Goal: Task Accomplishment & Management: Manage account settings

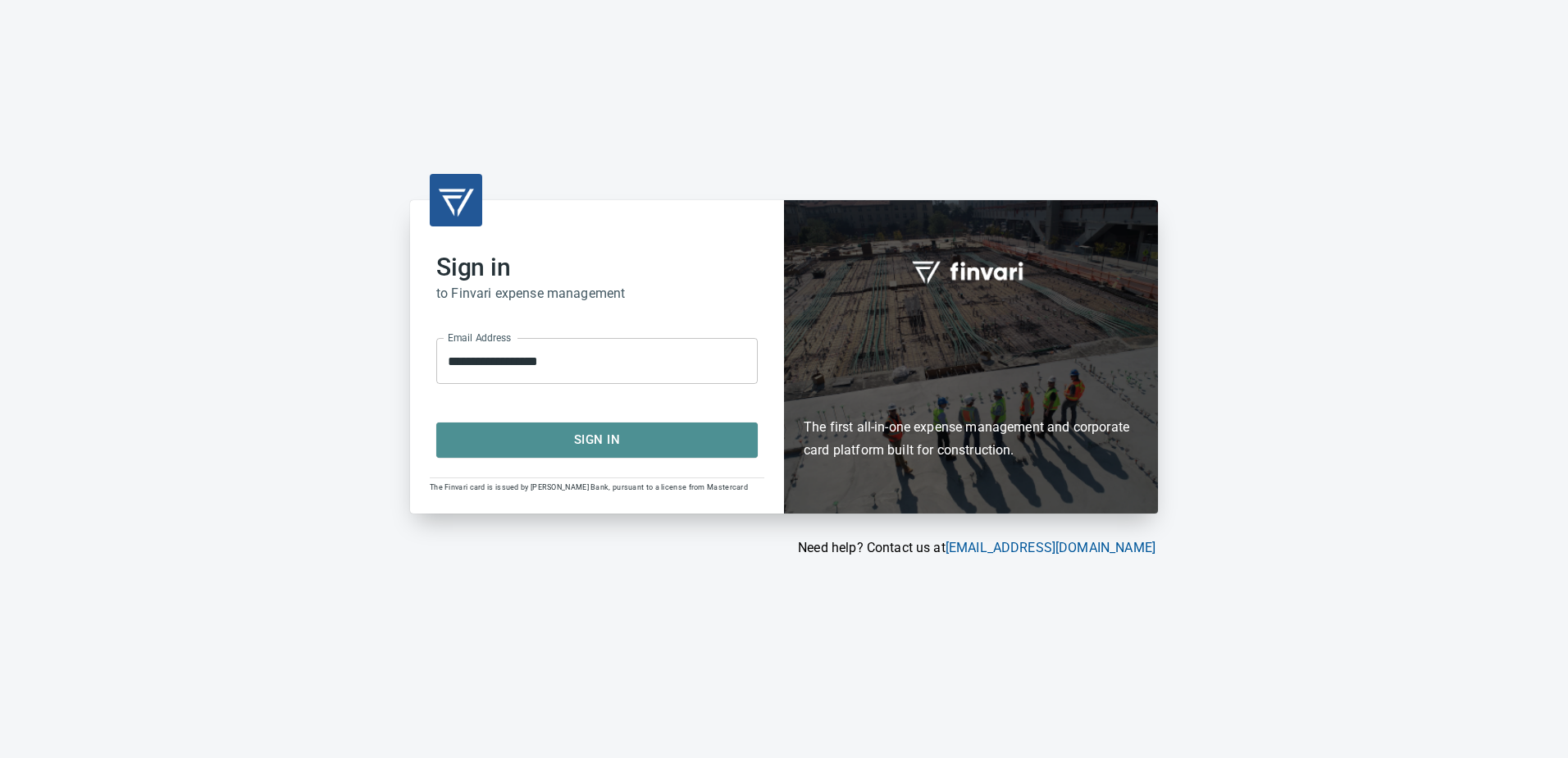
click at [706, 436] on span "Sign In" at bounding box center [596, 439] width 285 height 22
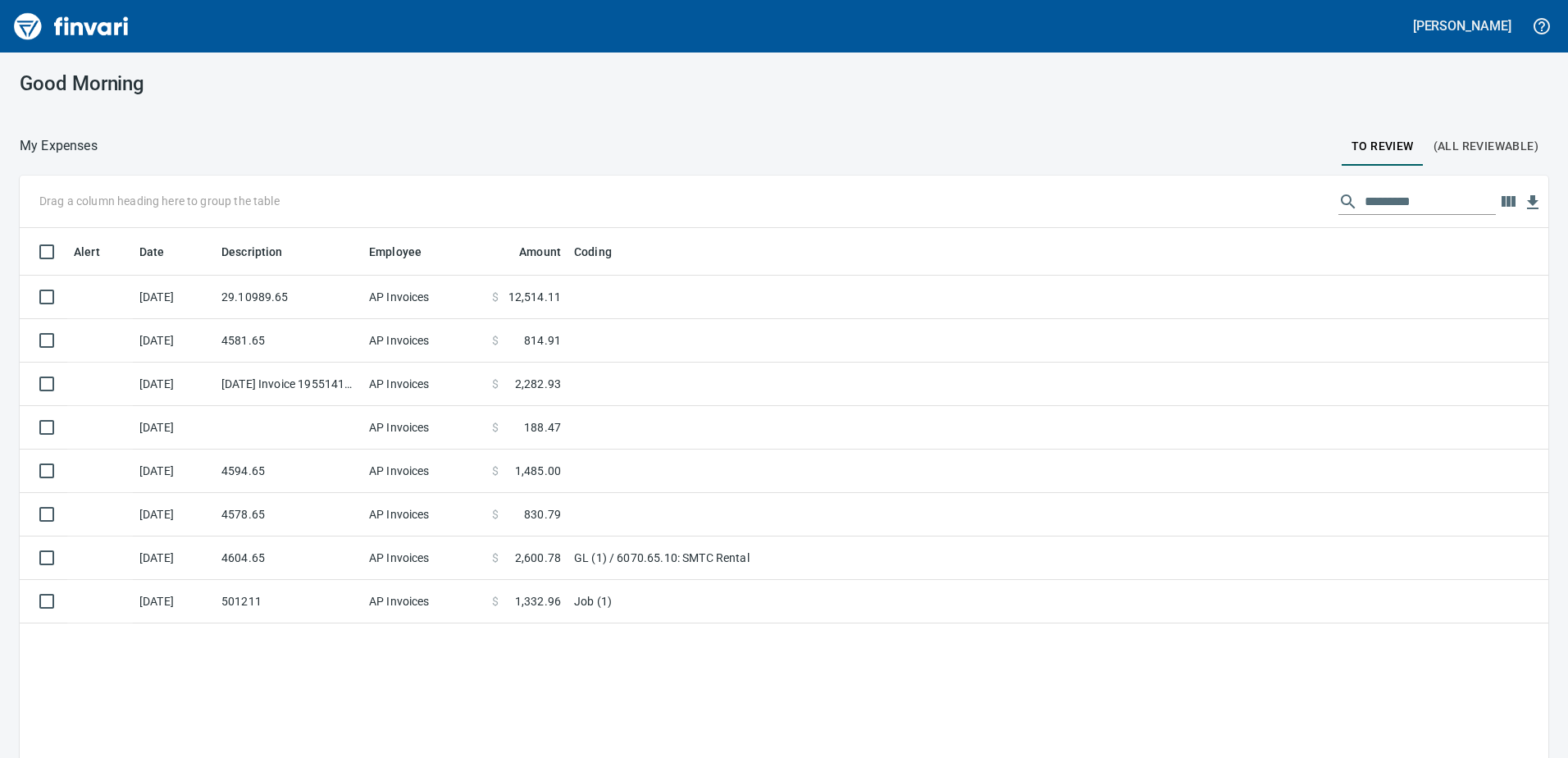
scroll to position [565, 1503]
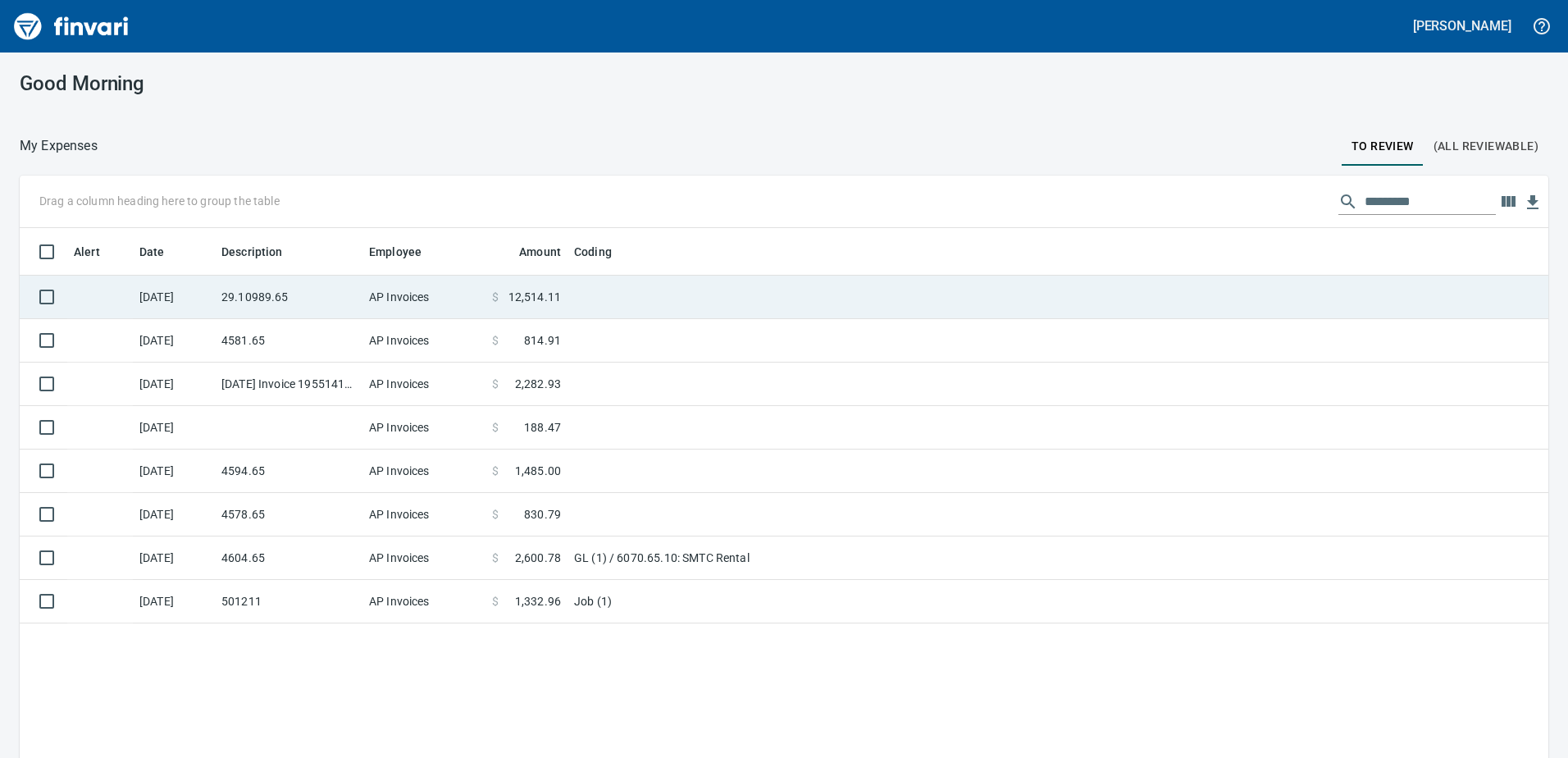
click at [457, 313] on td "AP Invoices" at bounding box center [423, 297] width 123 height 43
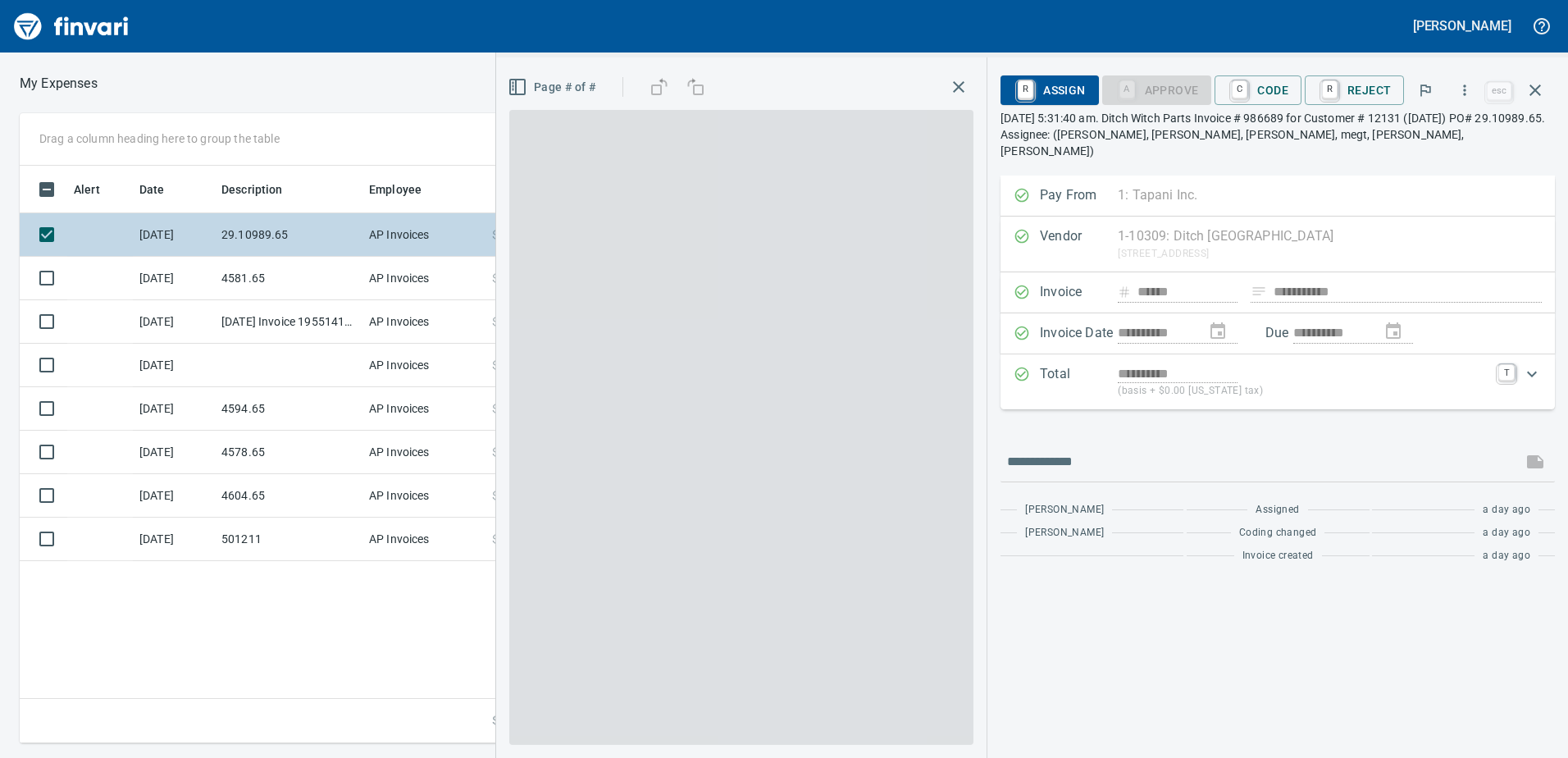
scroll to position [565, 1106]
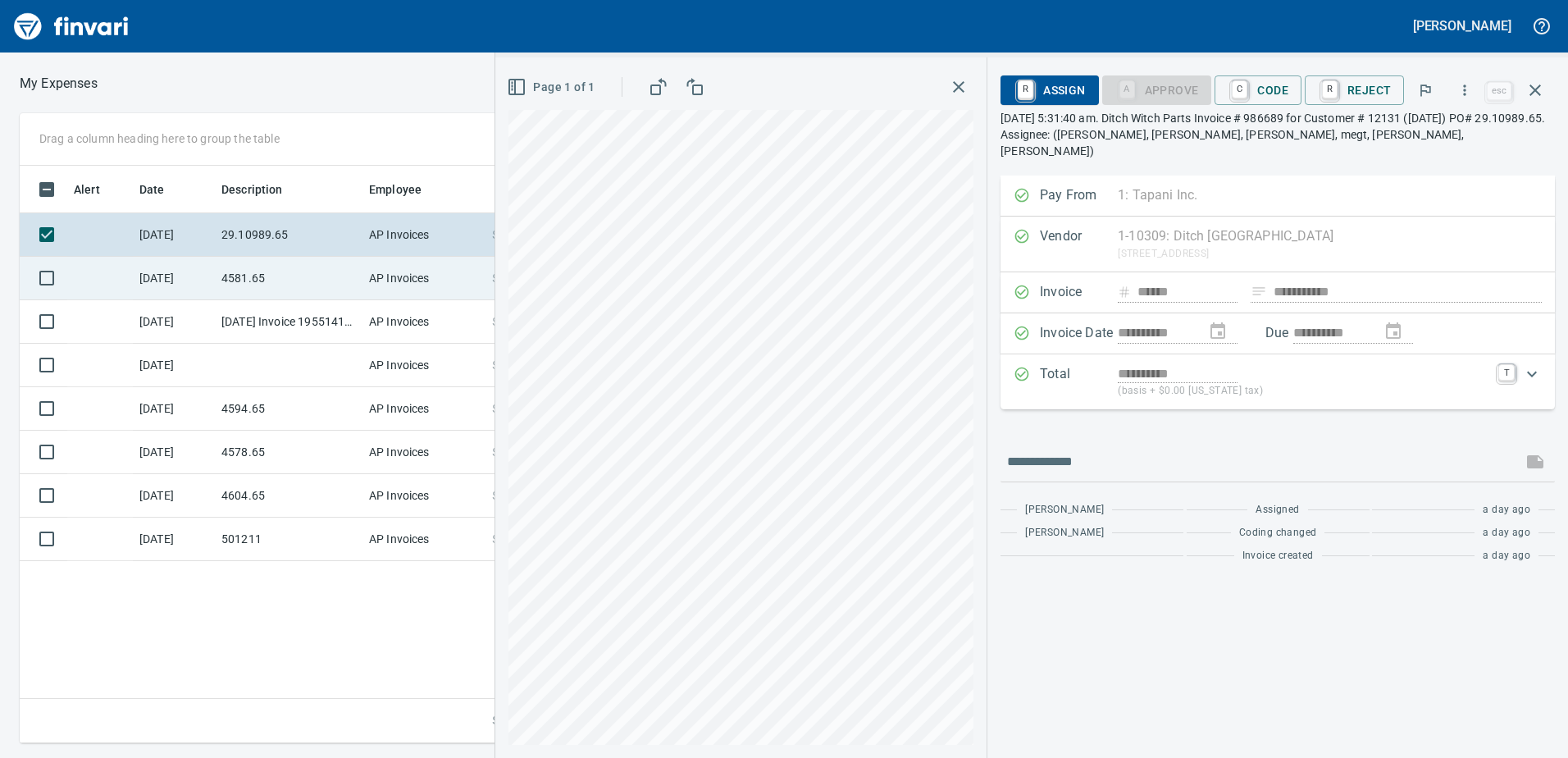
click at [322, 285] on td "4581.65" at bounding box center [289, 278] width 148 height 43
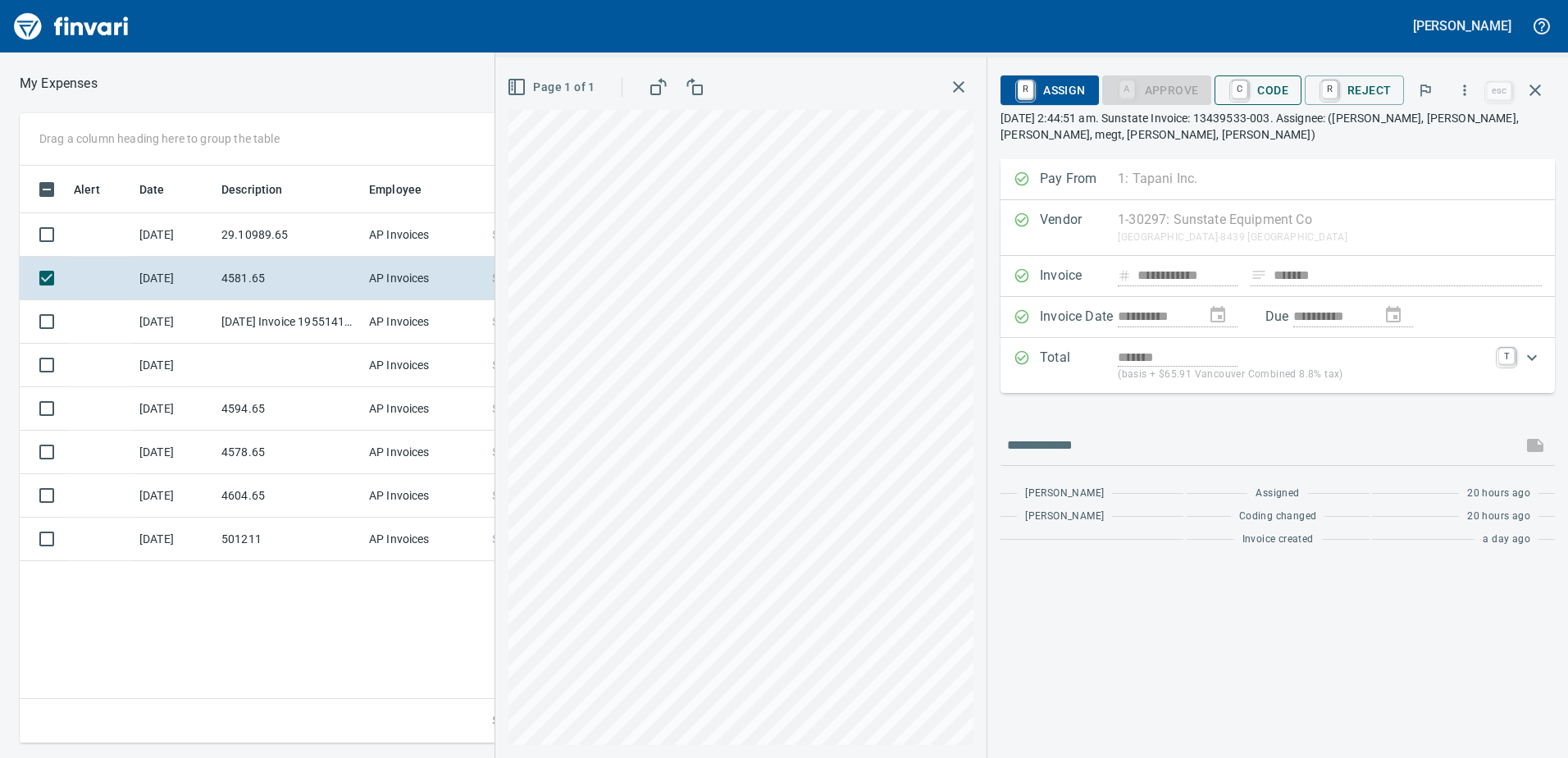
click at [1258, 85] on span "C Code" at bounding box center [1257, 90] width 61 height 28
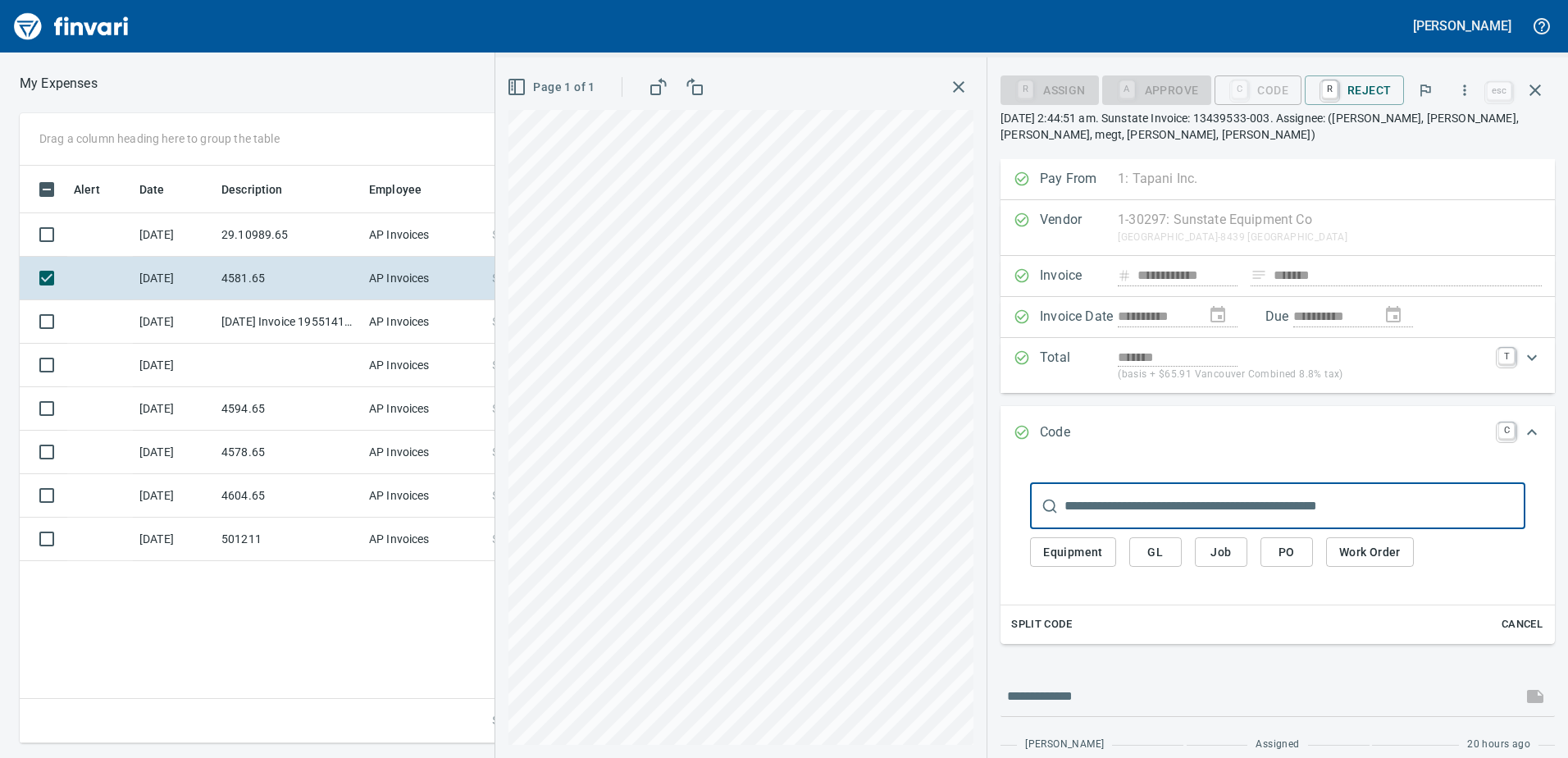
click at [1145, 552] on span "GL" at bounding box center [1155, 552] width 26 height 21
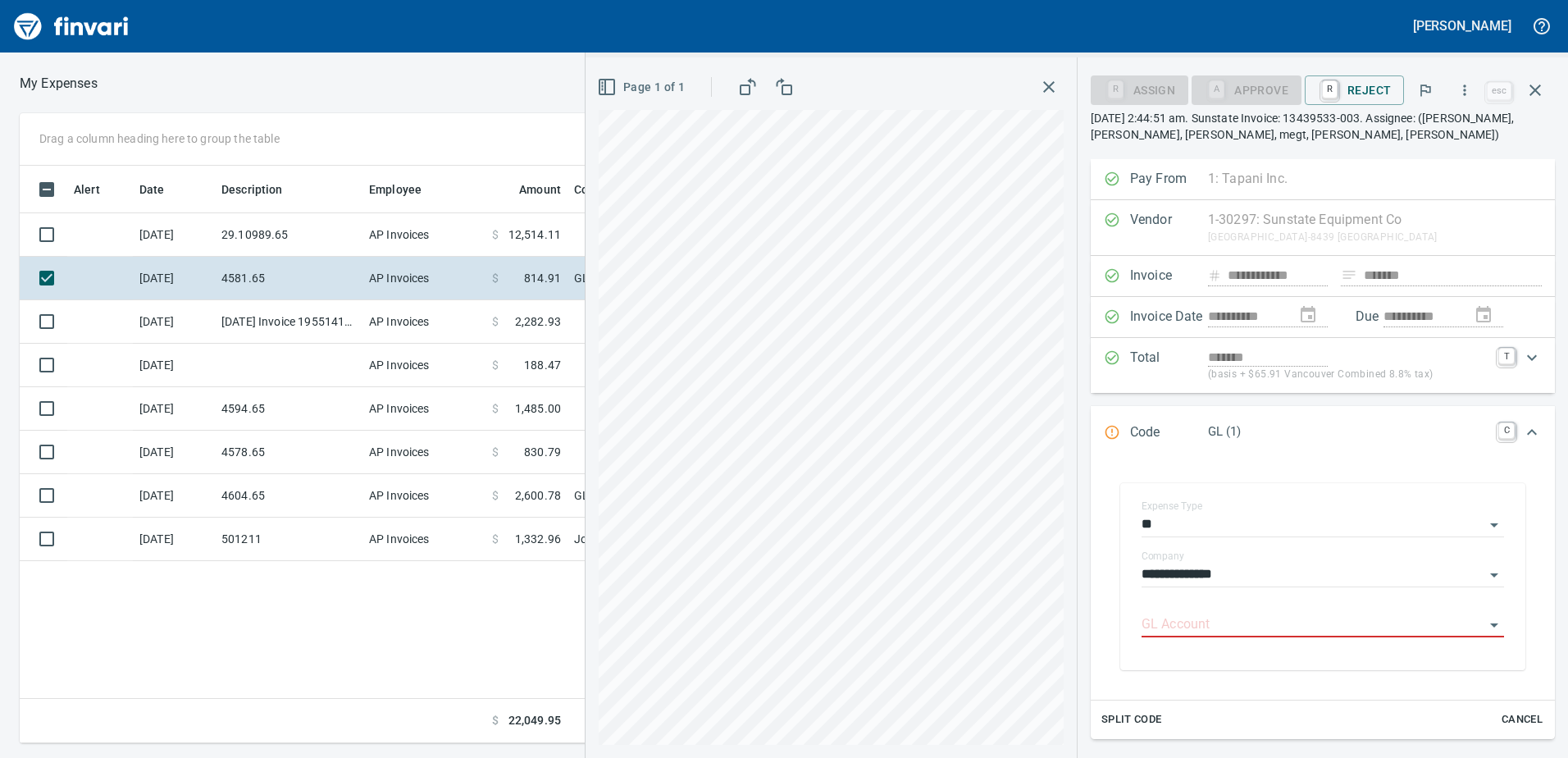
click at [1521, 429] on icon "Expand" at bounding box center [1531, 431] width 20 height 20
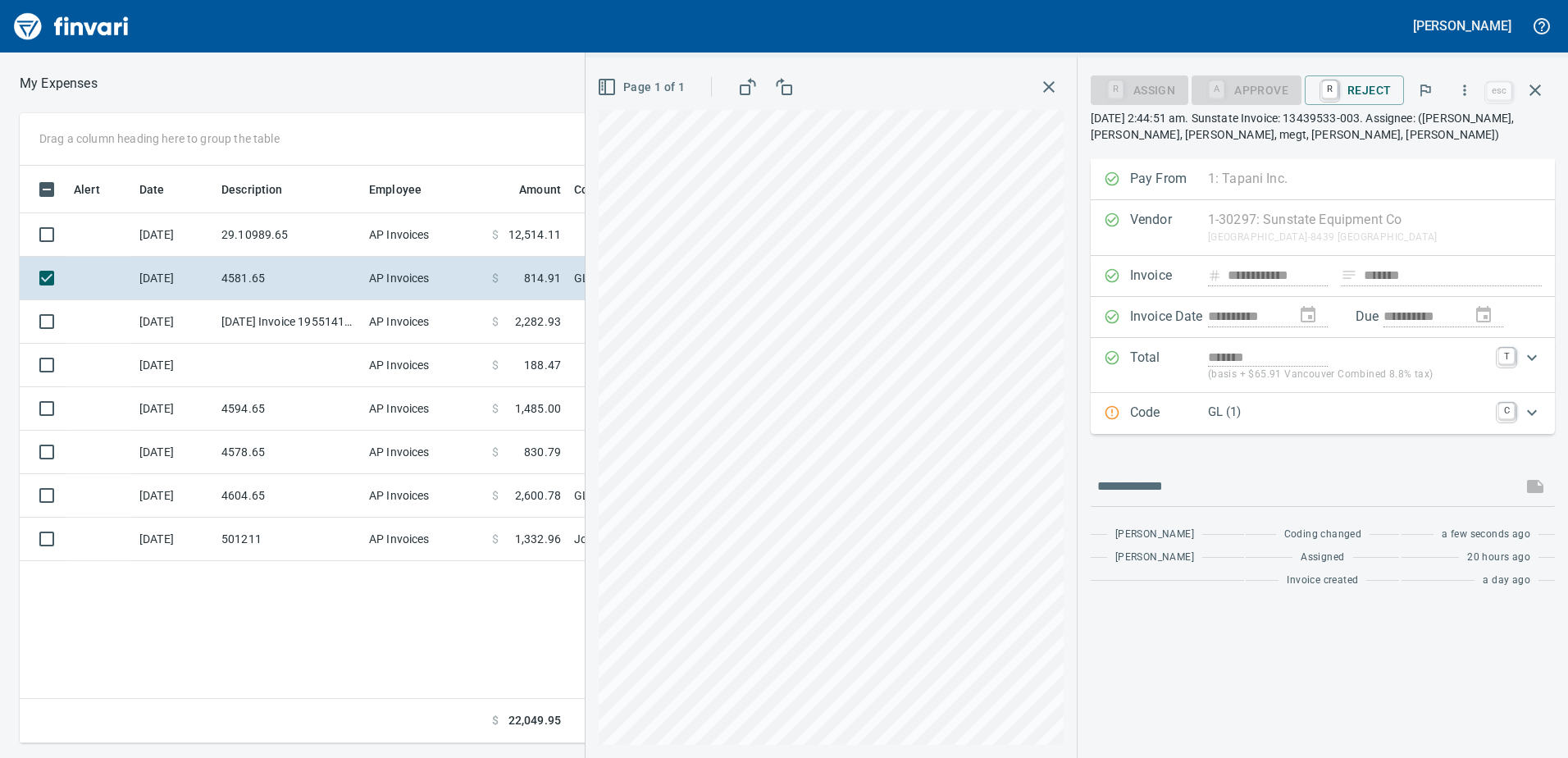
click at [1495, 422] on div "Code GL (1) C" at bounding box center [1308, 413] width 408 height 22
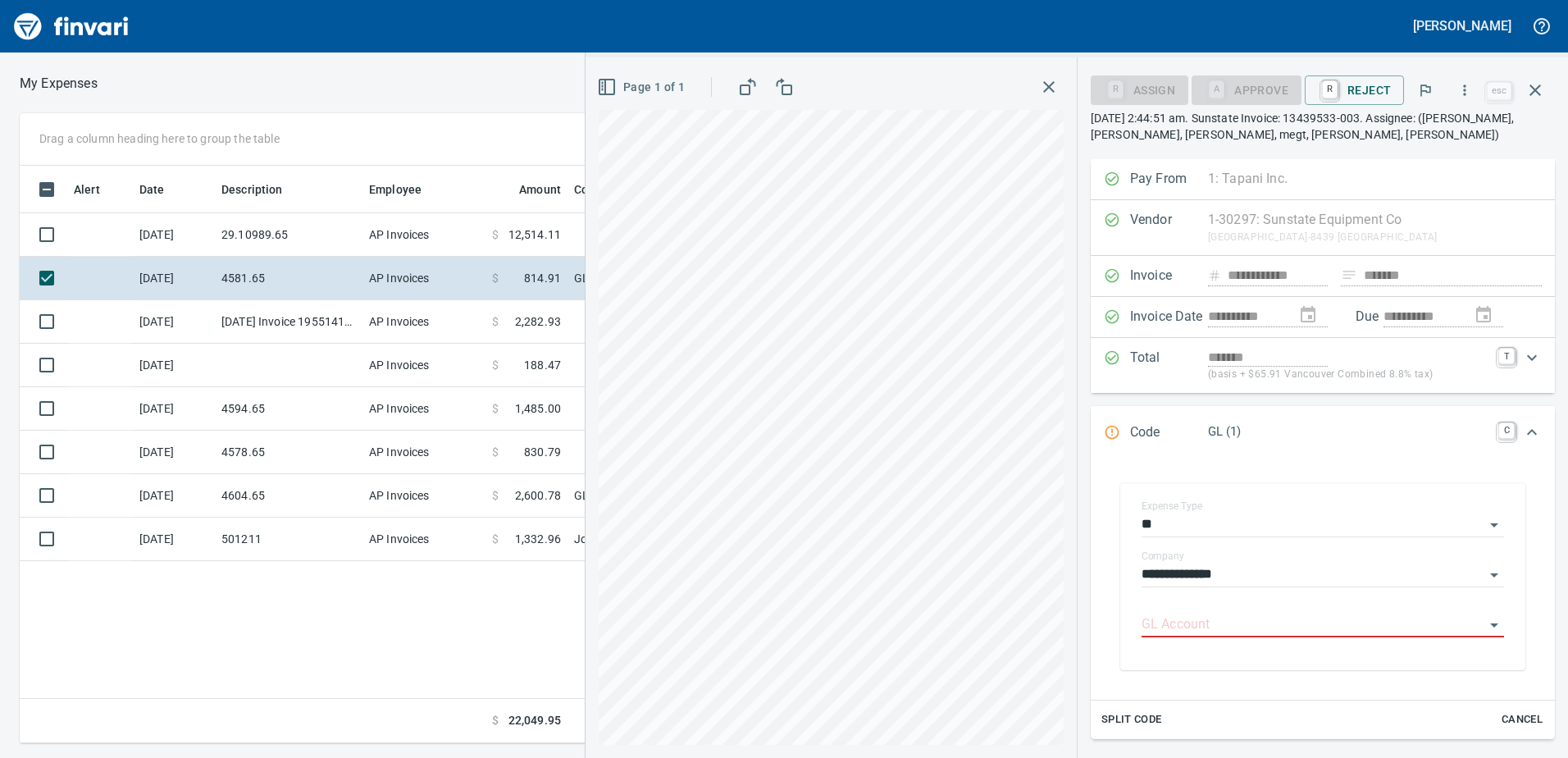
click at [1509, 411] on div "Code GL (1) C" at bounding box center [1323, 433] width 464 height 54
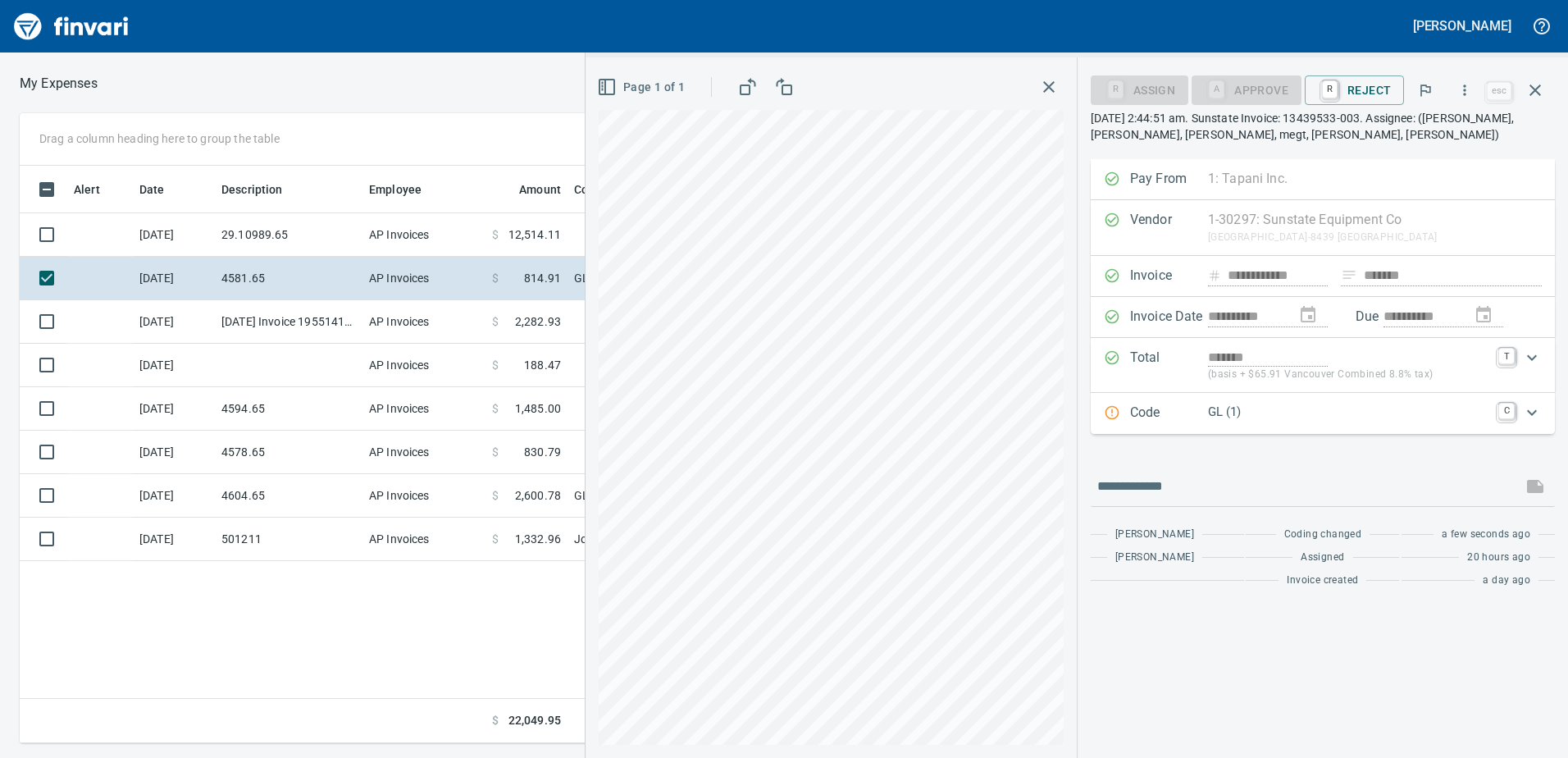
click at [1513, 412] on div "Expand" at bounding box center [1532, 413] width 39 height 39
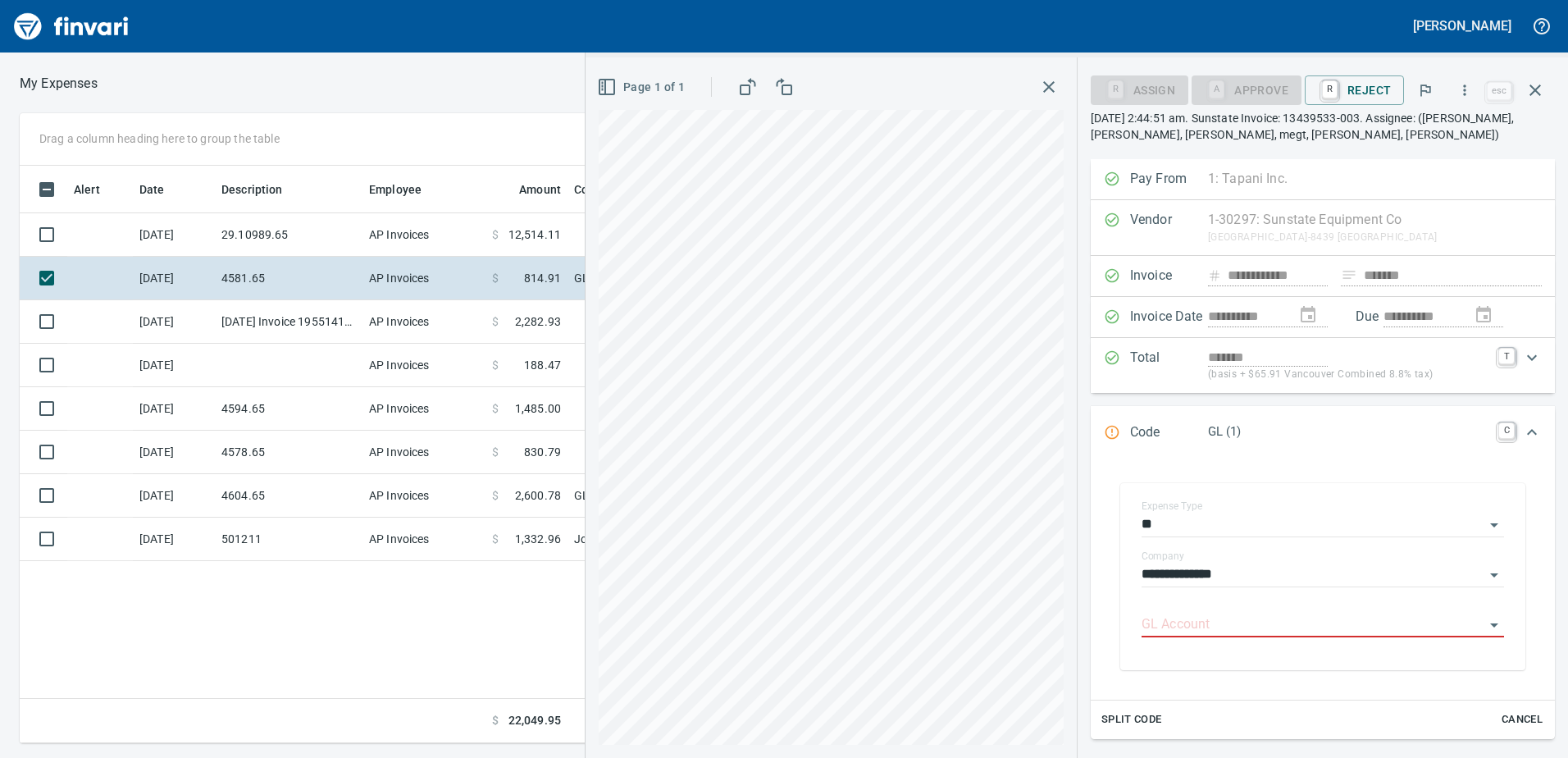
click at [1241, 433] on p "GL (1)" at bounding box center [1348, 431] width 281 height 19
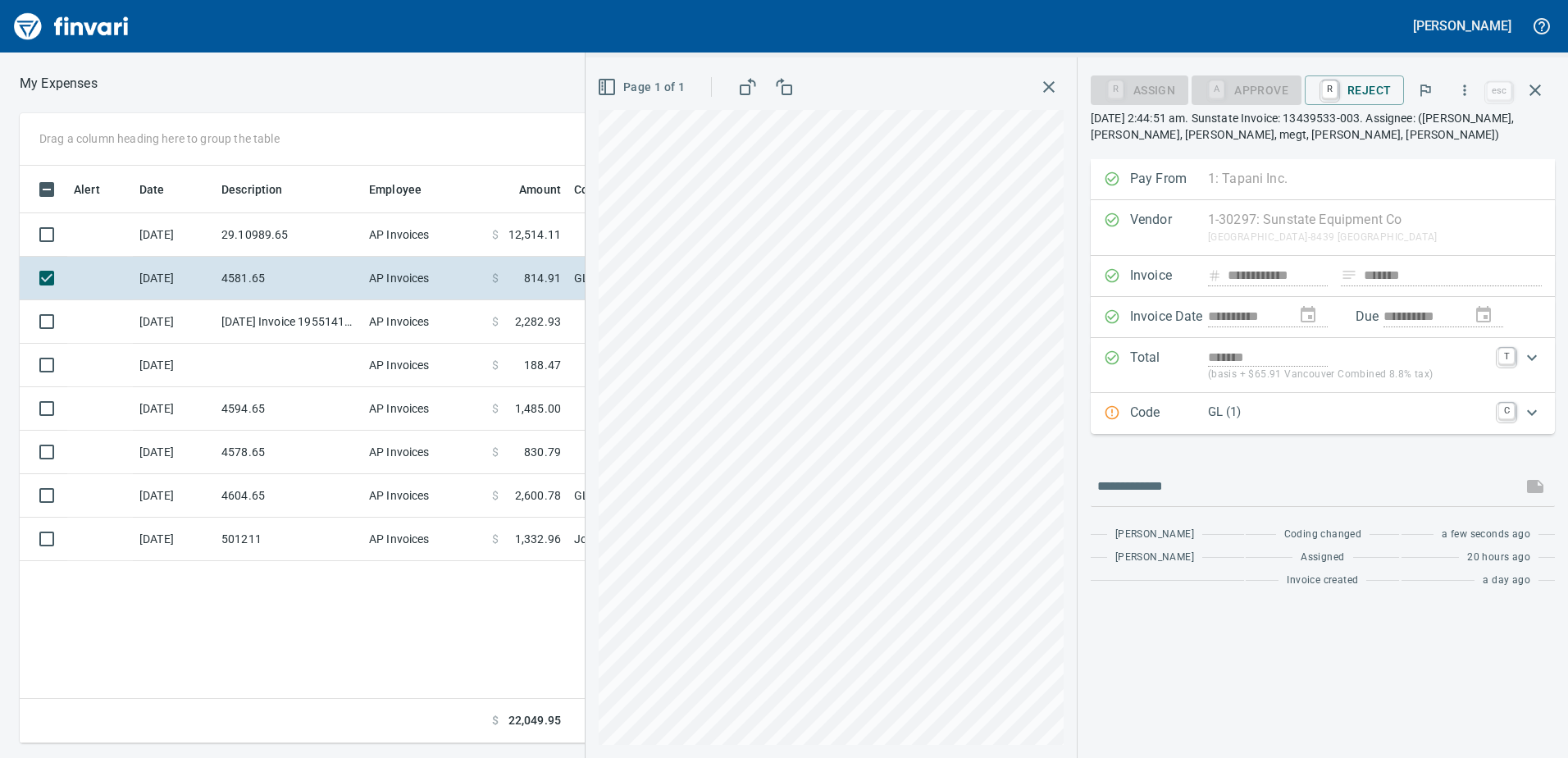
click at [1220, 415] on p "GL (1)" at bounding box center [1348, 412] width 281 height 19
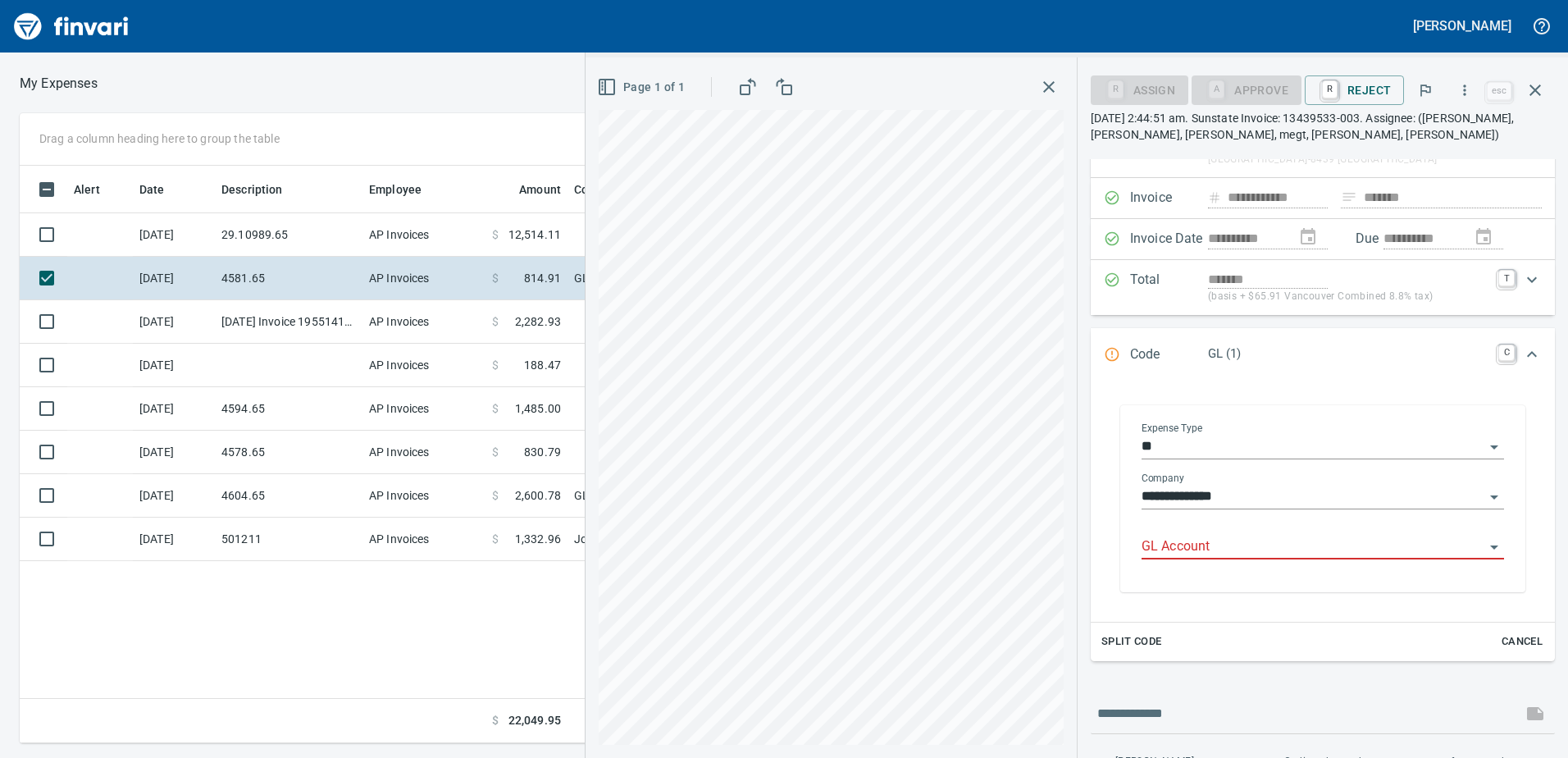
scroll to position [155, 0]
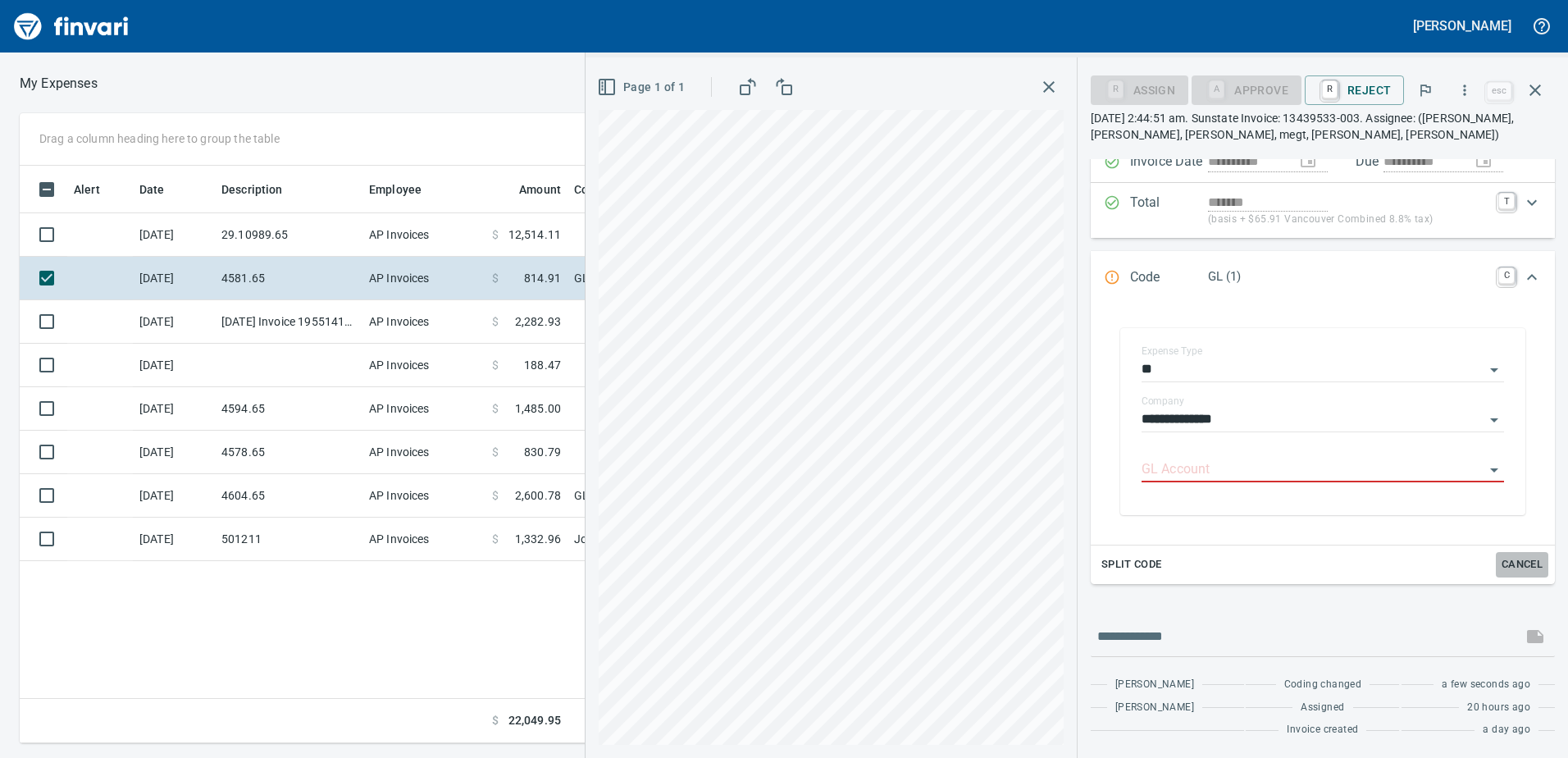
click at [1532, 571] on button "Cancel" at bounding box center [1521, 564] width 52 height 25
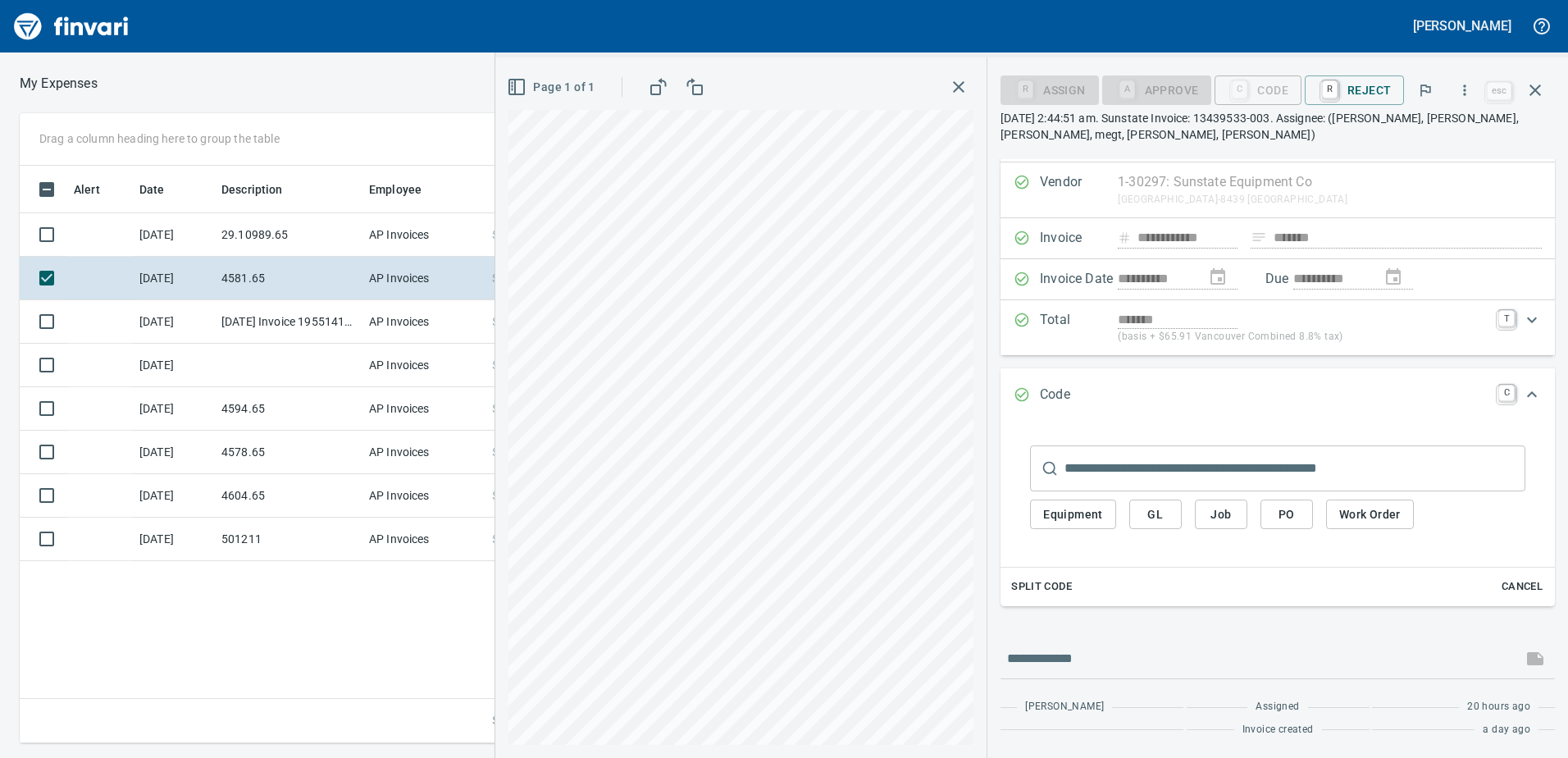
scroll to position [0, 0]
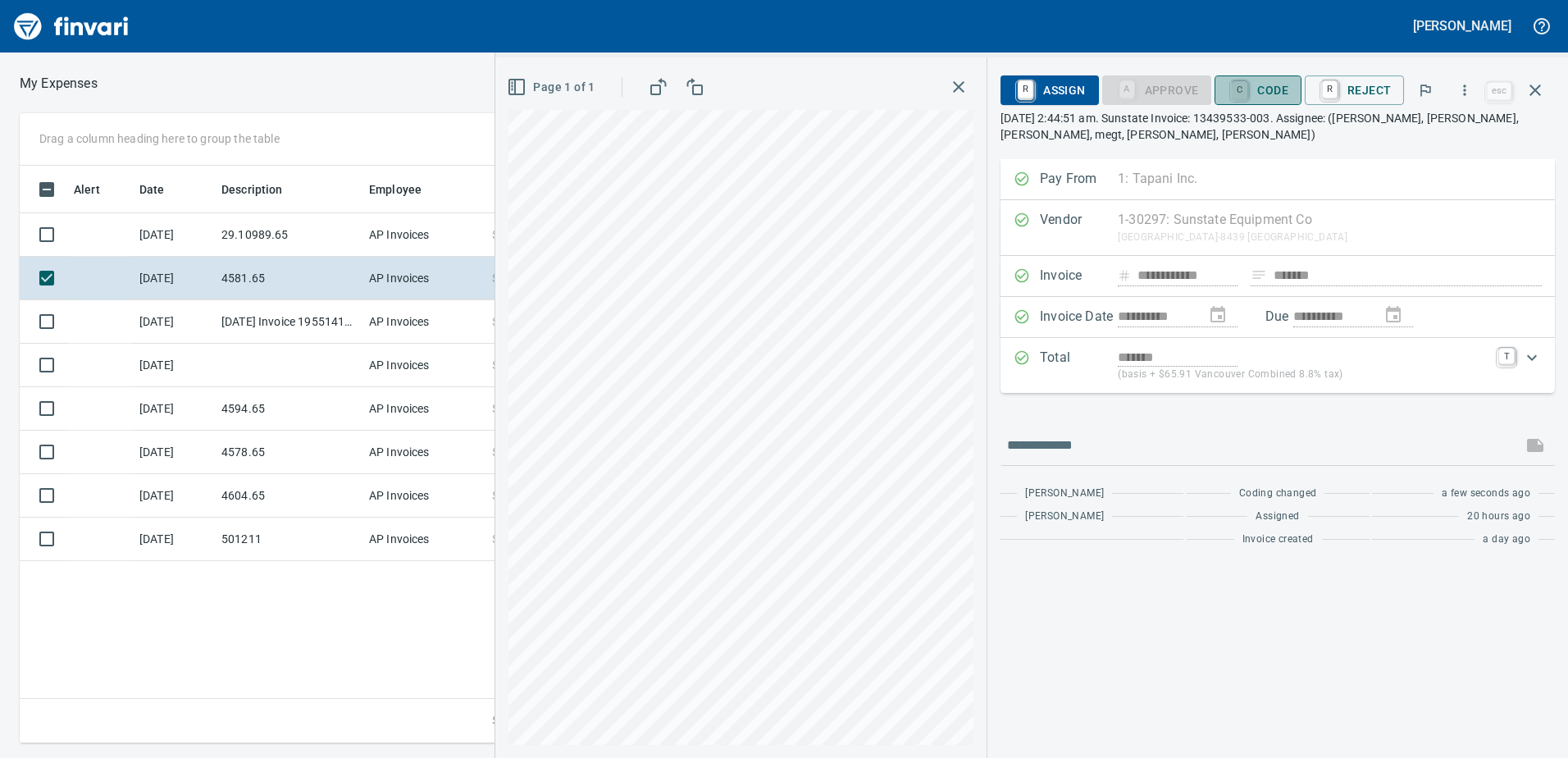
click at [1235, 88] on link "C" at bounding box center [1239, 90] width 16 height 18
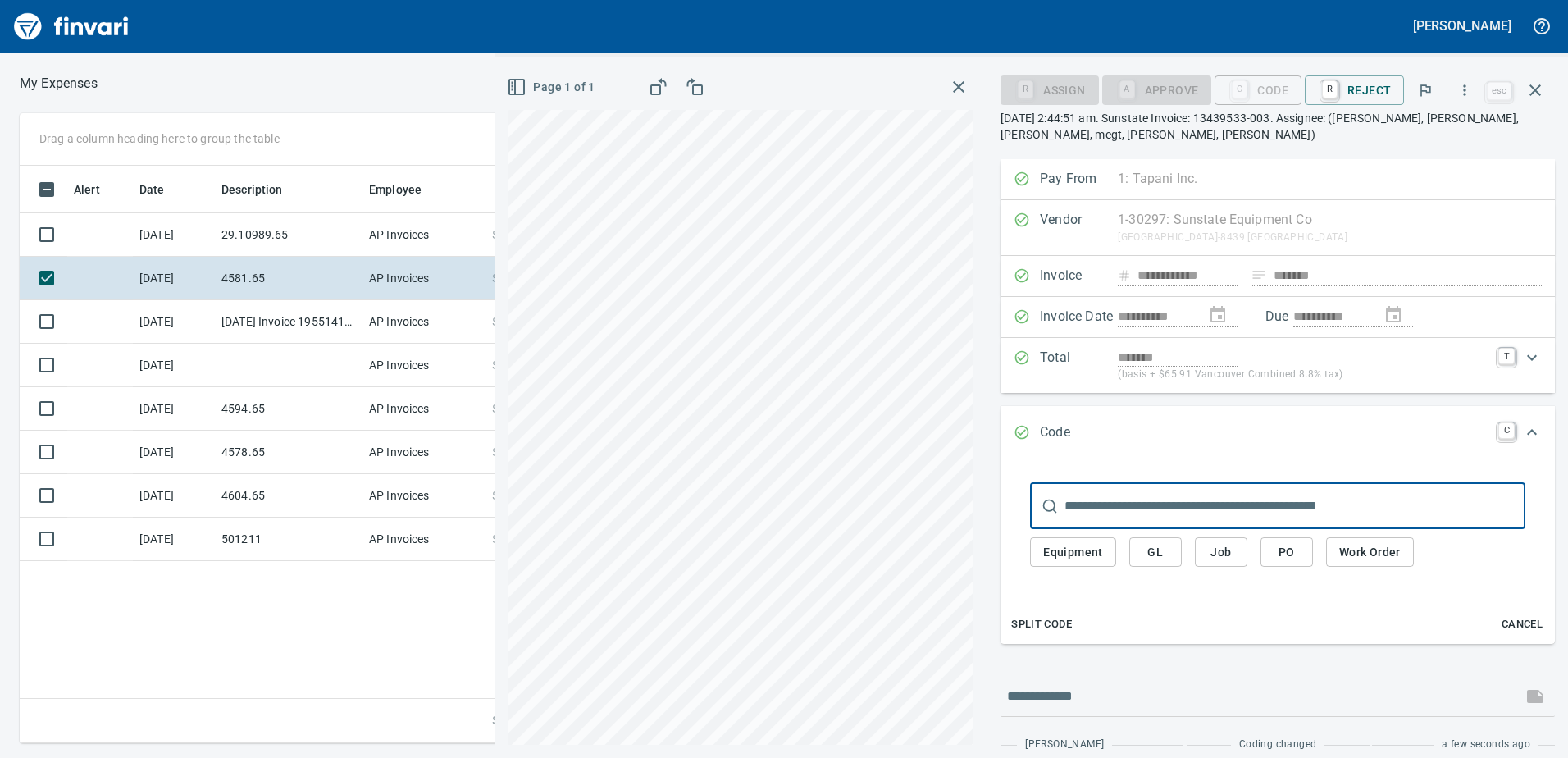
click at [1212, 547] on span "Job" at bounding box center [1221, 552] width 26 height 21
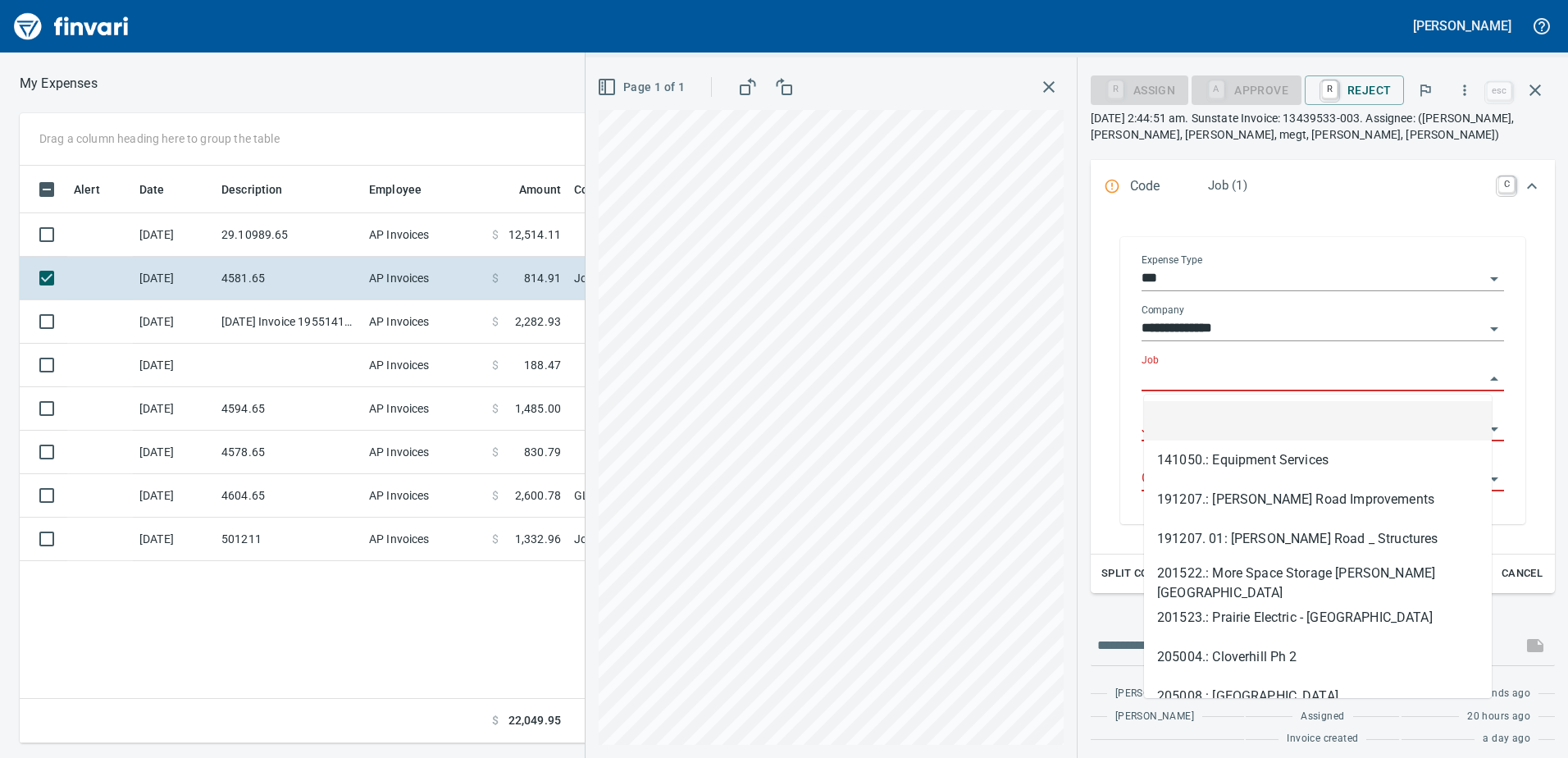
scroll to position [565, 1106]
click at [1209, 369] on input "Job" at bounding box center [1313, 379] width 342 height 23
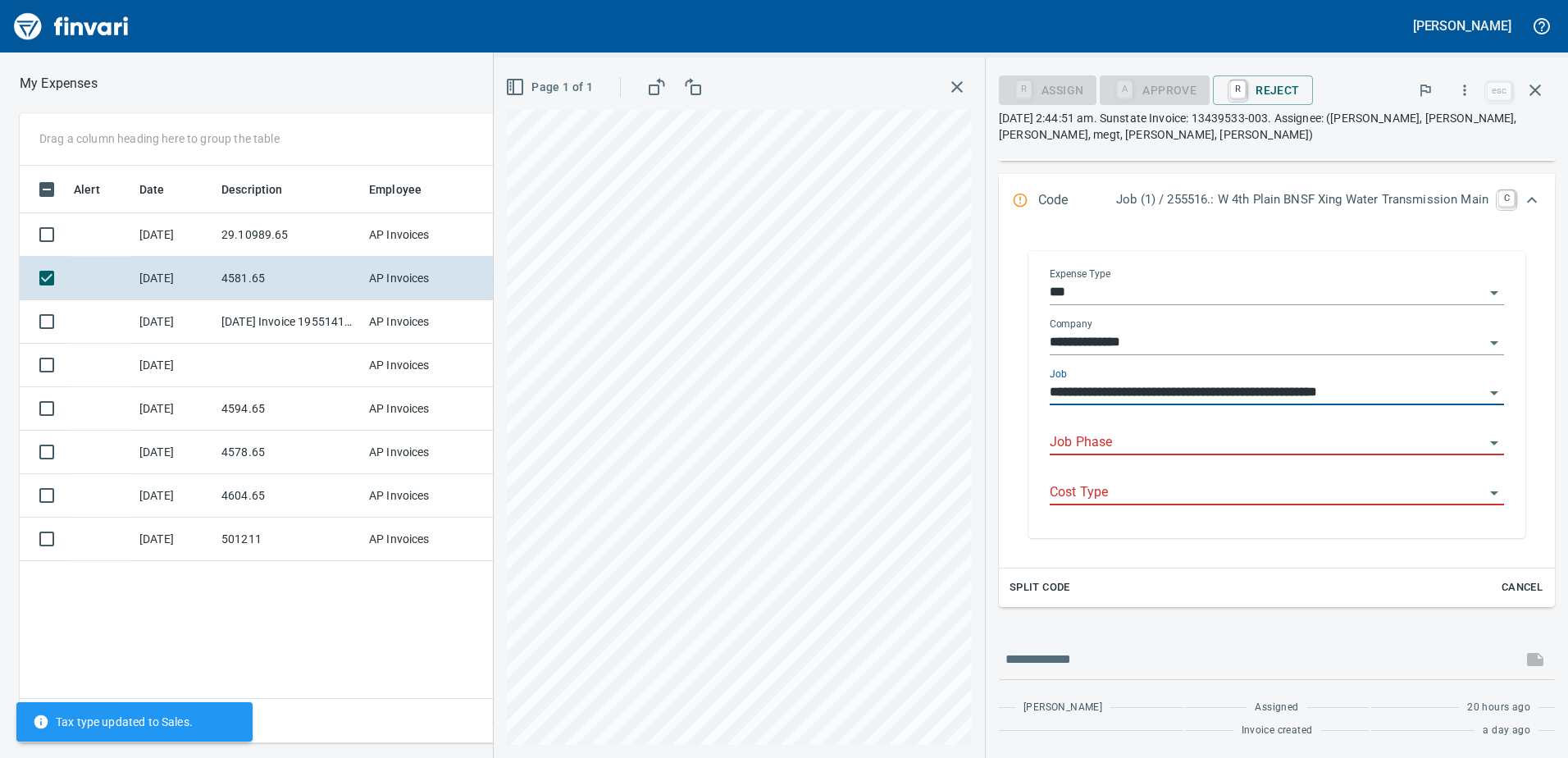
scroll to position [246, 0]
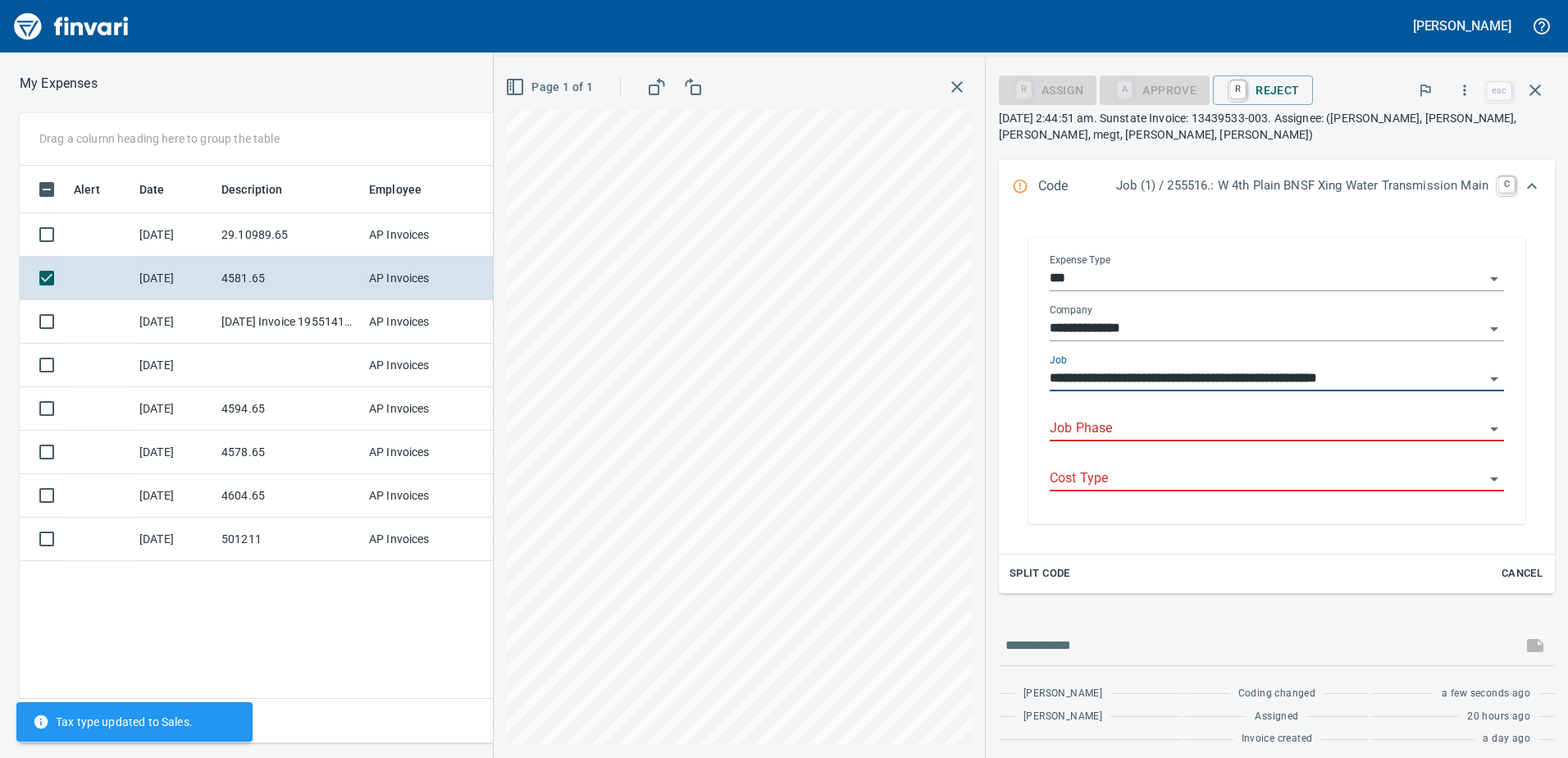
type input "**********"
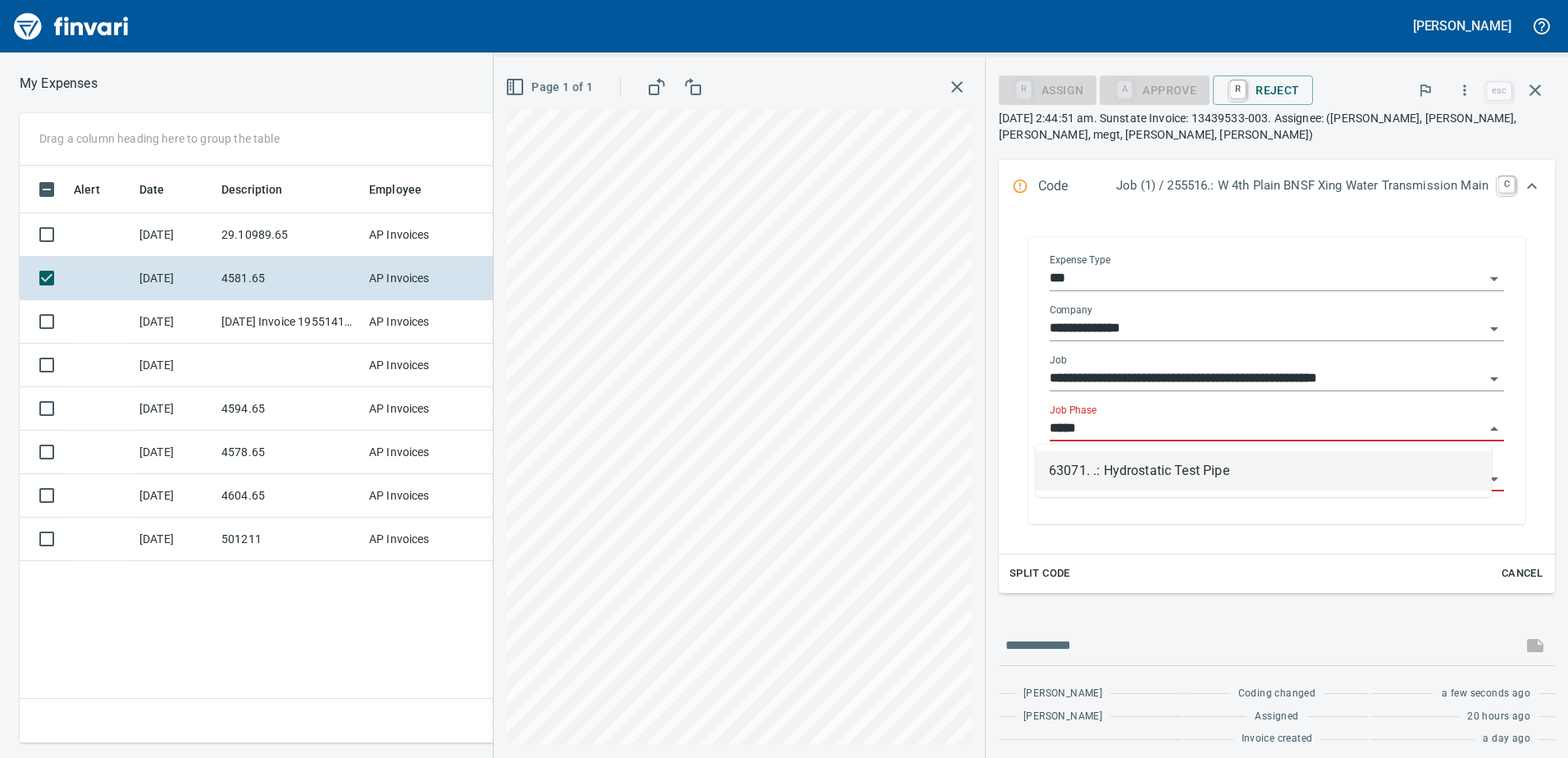
scroll to position [565, 1106]
click at [1077, 481] on li "63071. .: Hydrostatic Test Pipe" at bounding box center [1263, 471] width 456 height 39
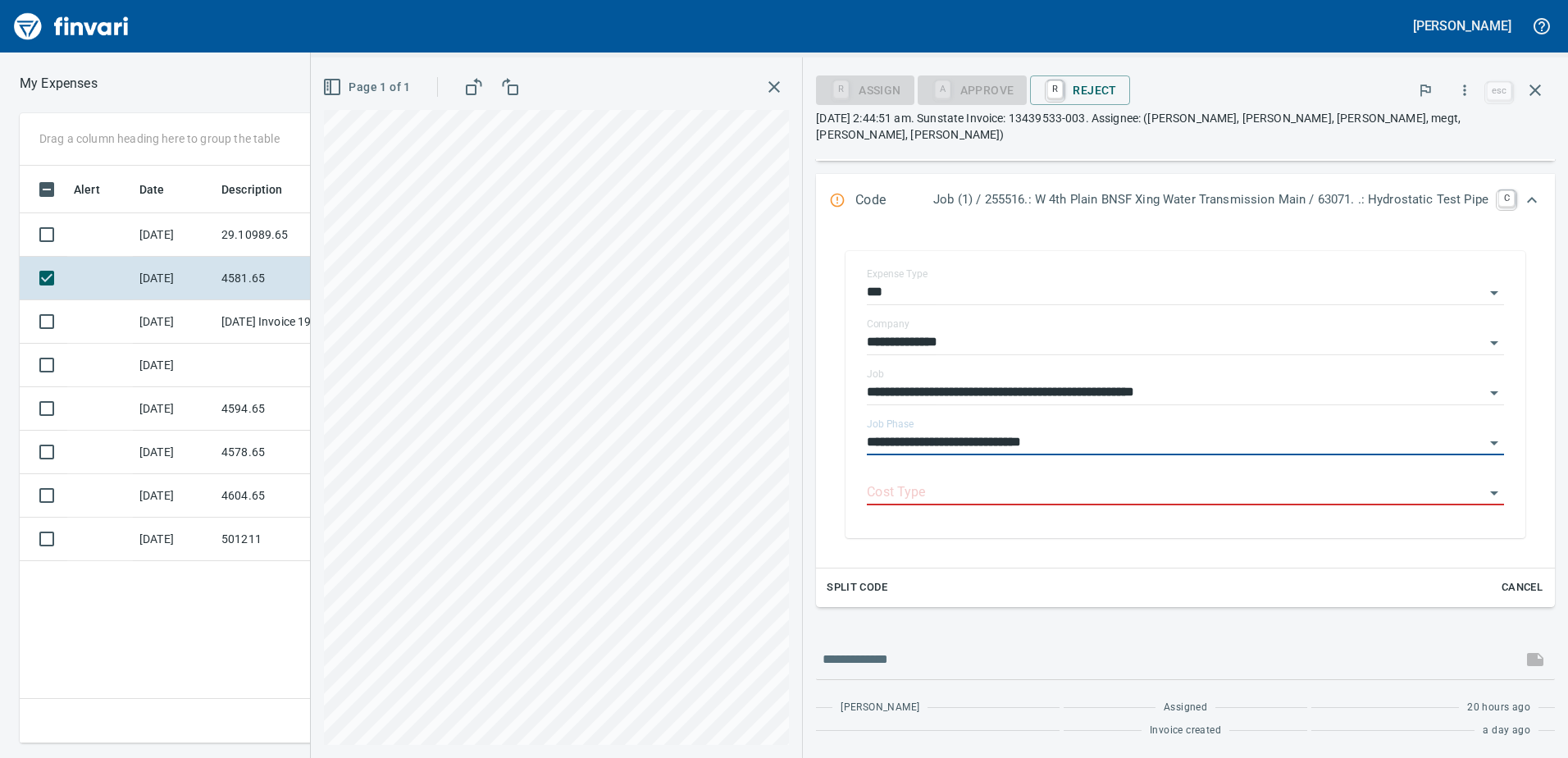
scroll to position [239, 0]
type input "**********"
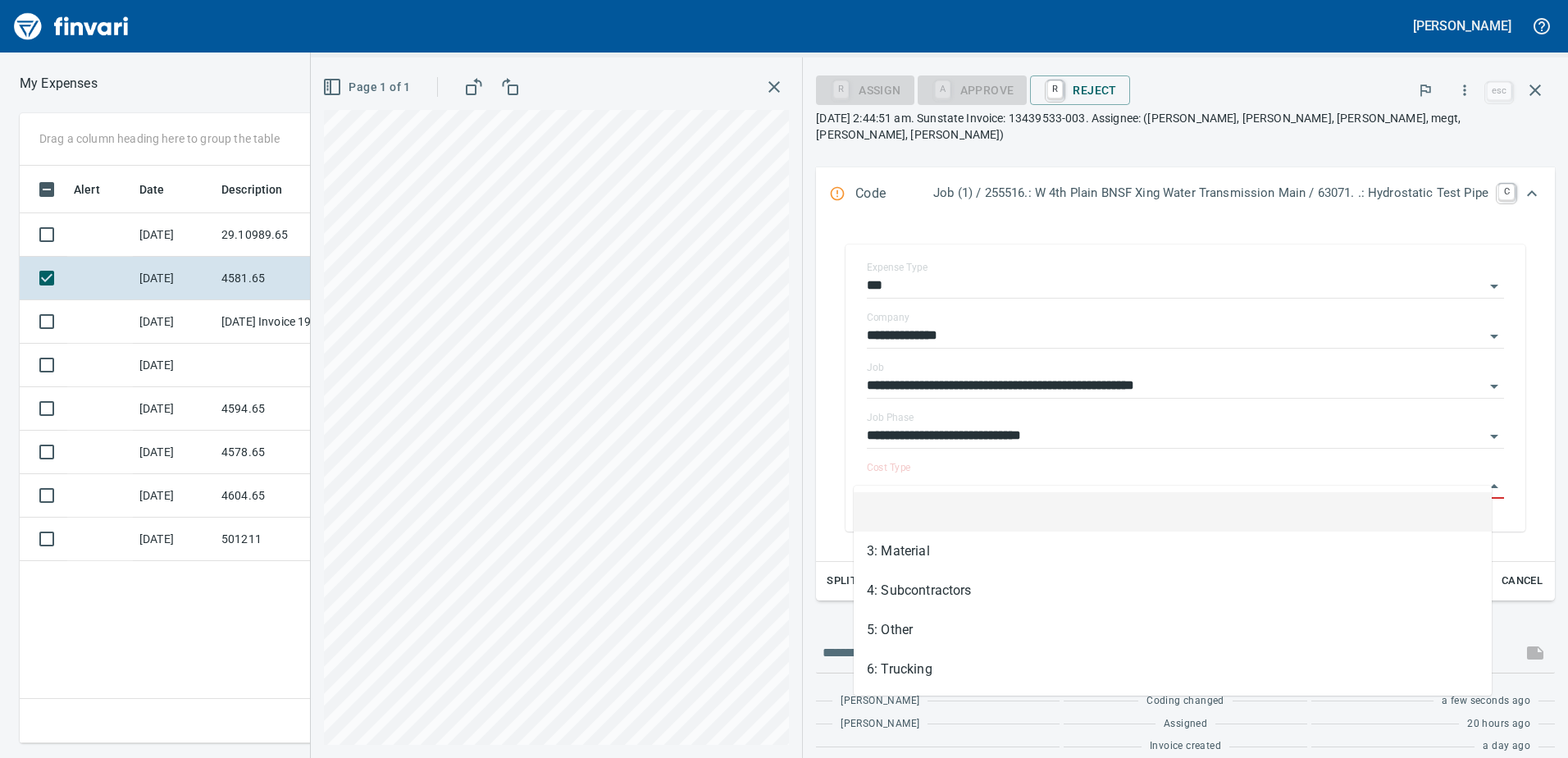
click at [1077, 481] on input "Cost Type" at bounding box center [1175, 486] width 617 height 23
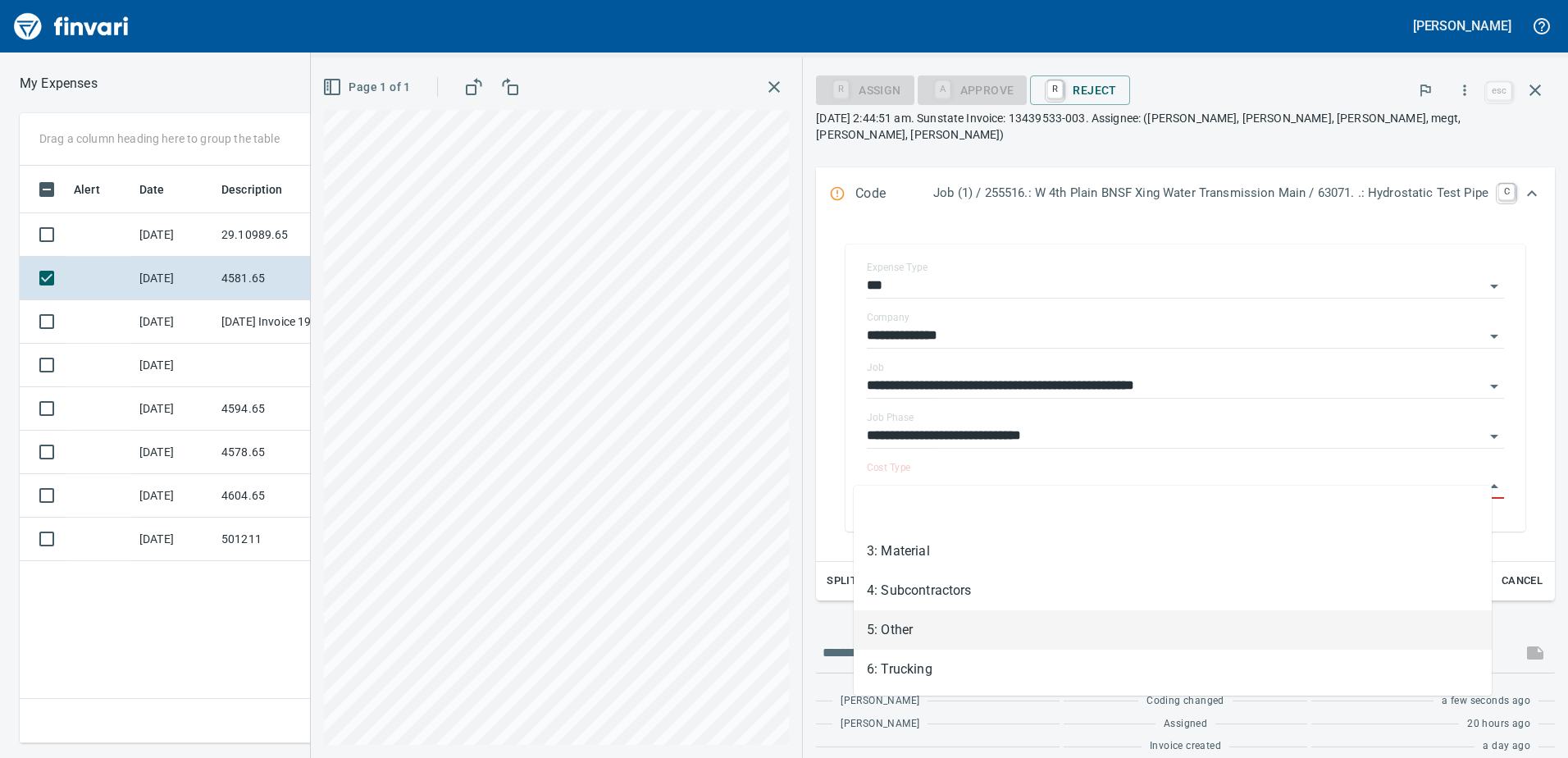
click at [960, 641] on li "5: Other" at bounding box center [1172, 630] width 638 height 39
type input "********"
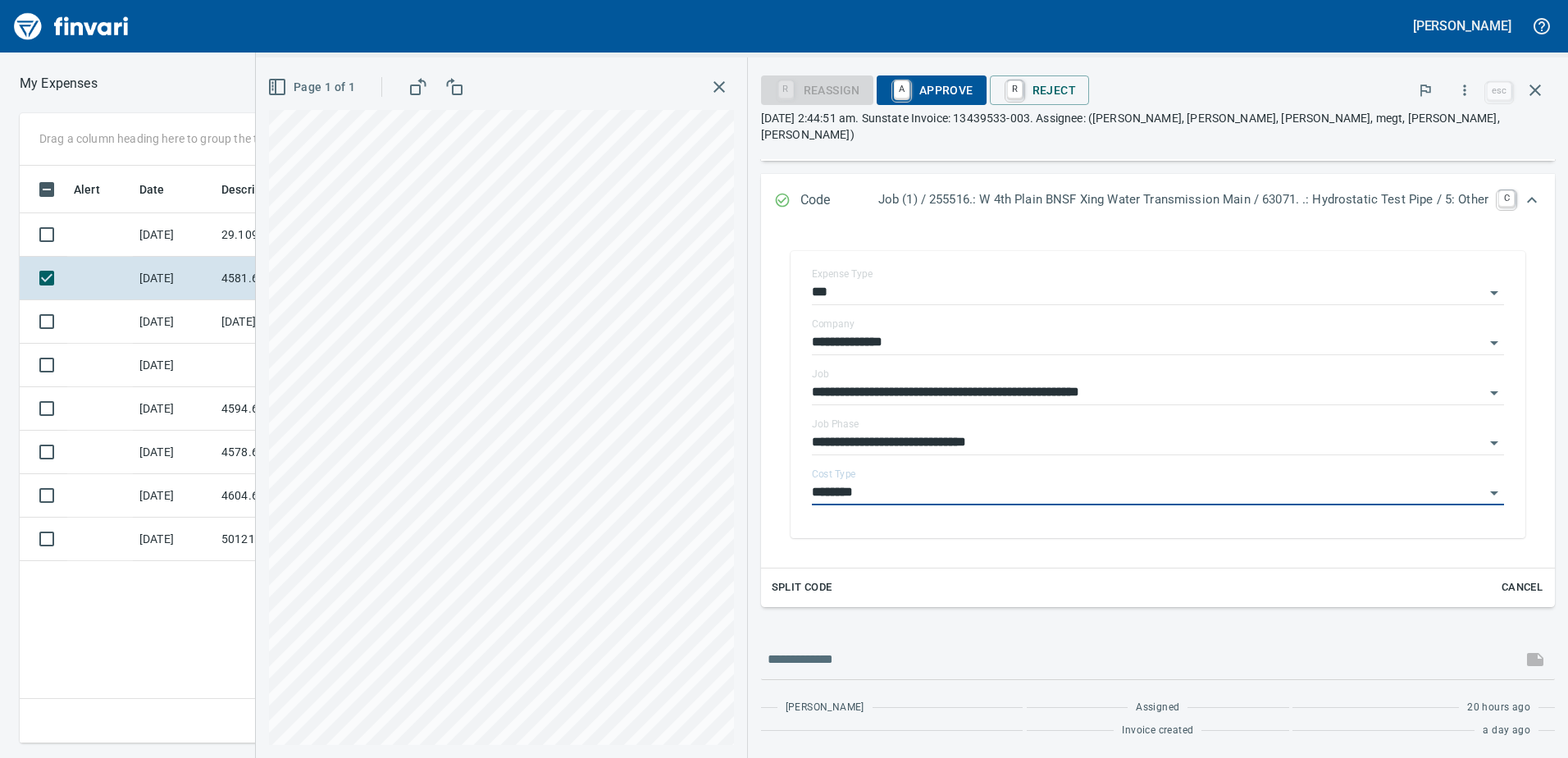
scroll to position [239, 0]
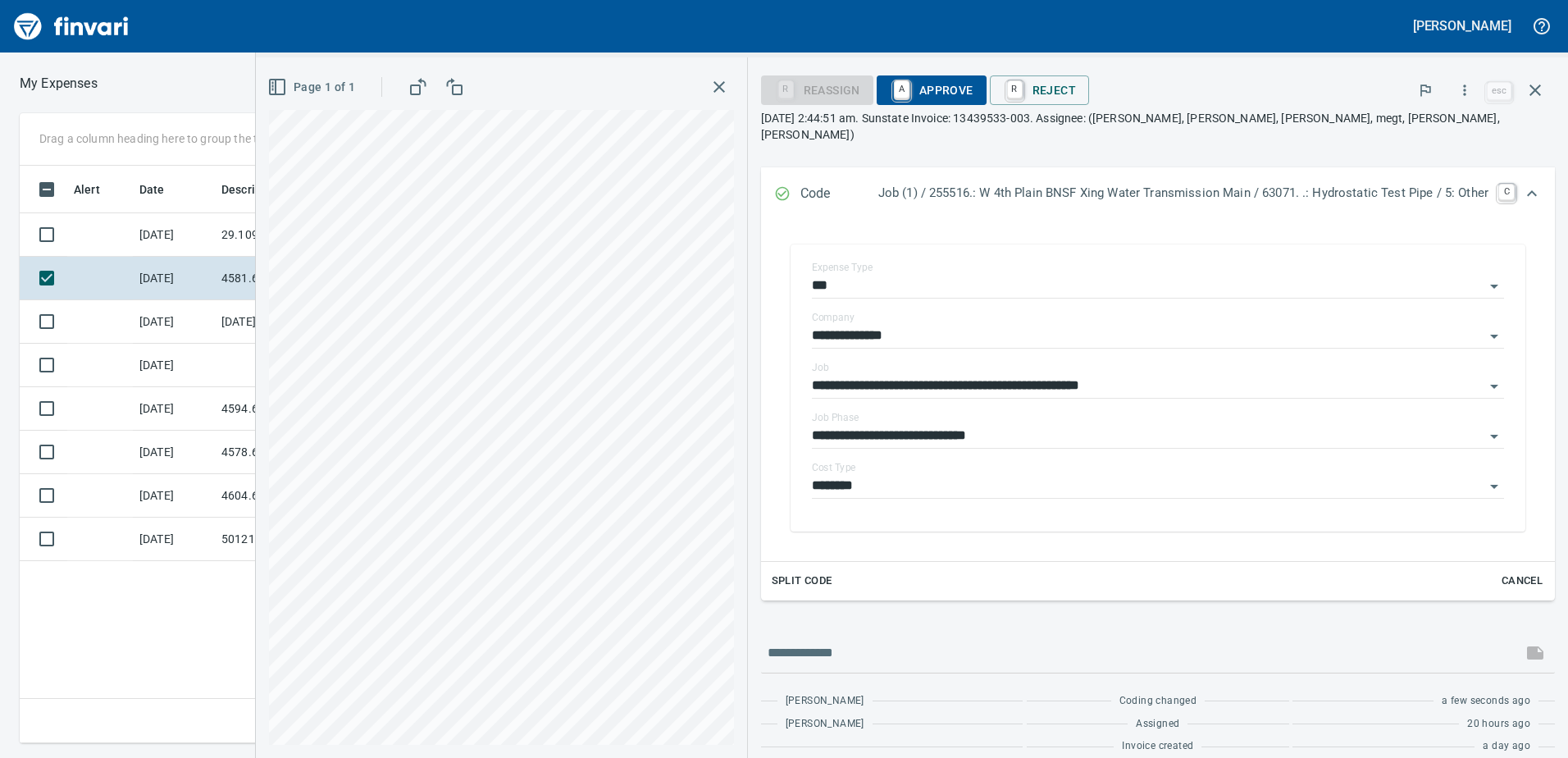
click at [985, 670] on div "**********" at bounding box center [911, 407] width 1312 height 700
drag, startPoint x: 943, startPoint y: 85, endPoint x: 888, endPoint y: 198, distance: 125.7
click at [943, 86] on span "A Approve" at bounding box center [931, 90] width 83 height 28
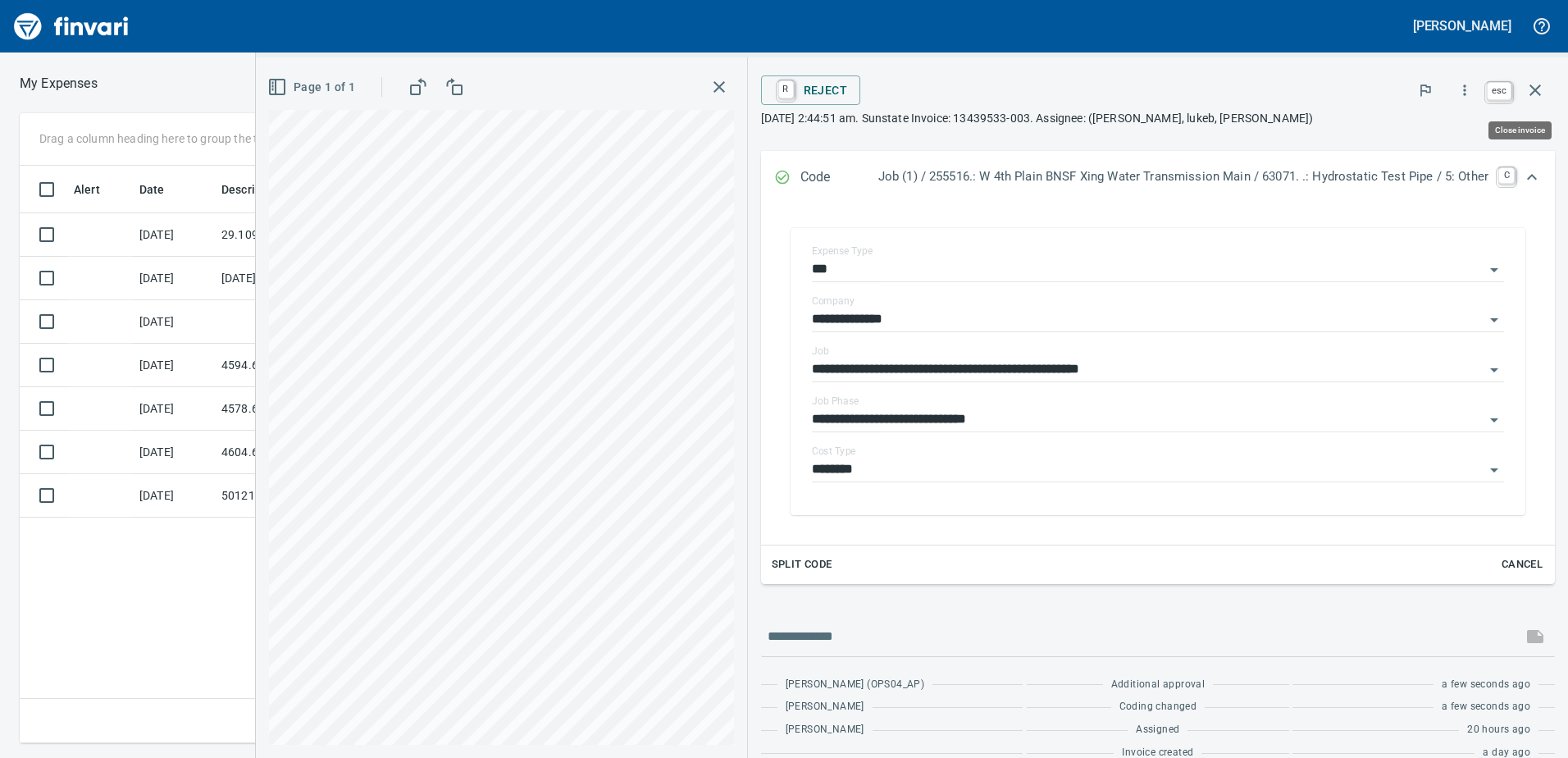
click at [1542, 95] on icon "button" at bounding box center [1534, 90] width 20 height 20
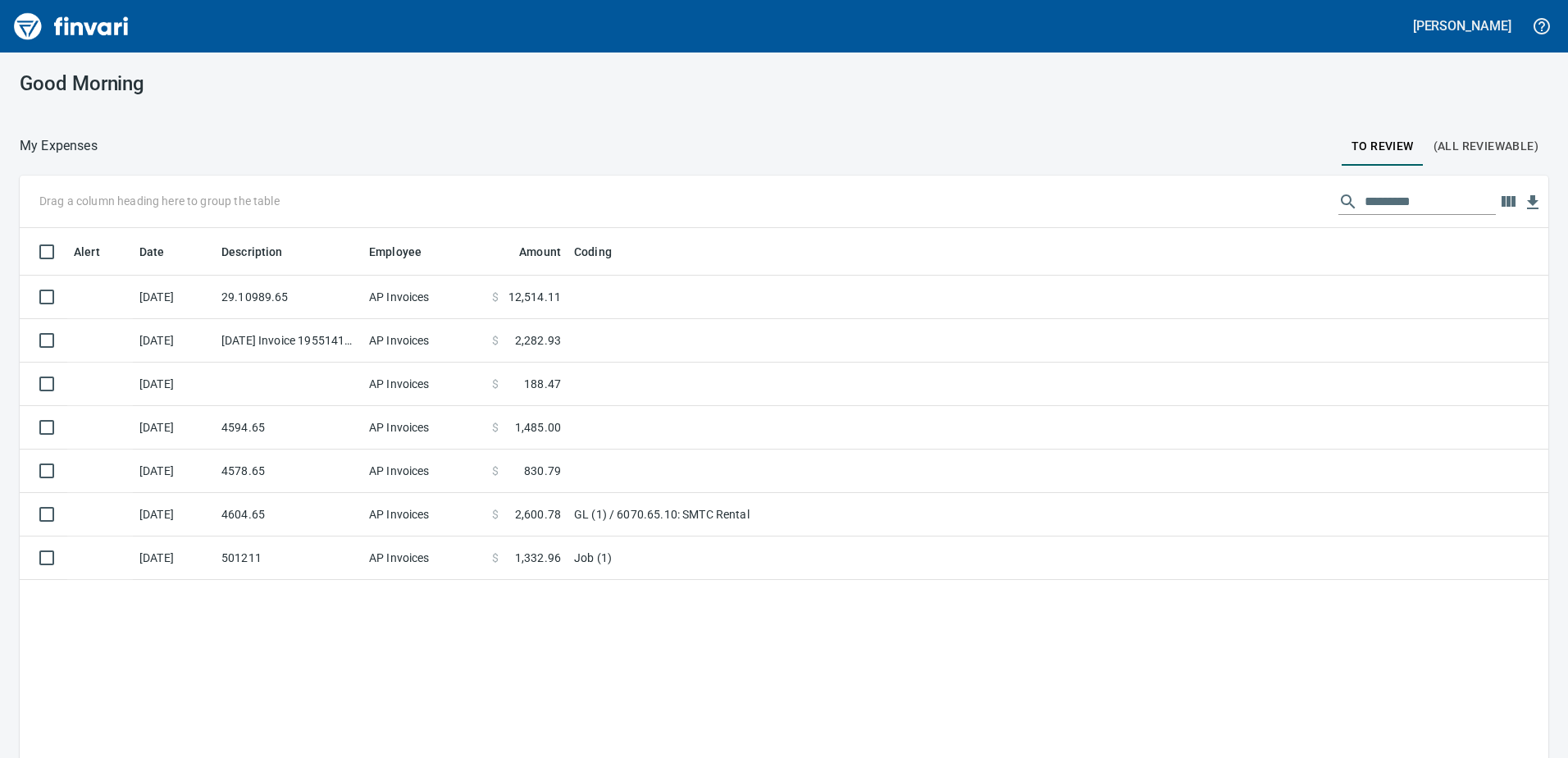
scroll to position [2, 2]
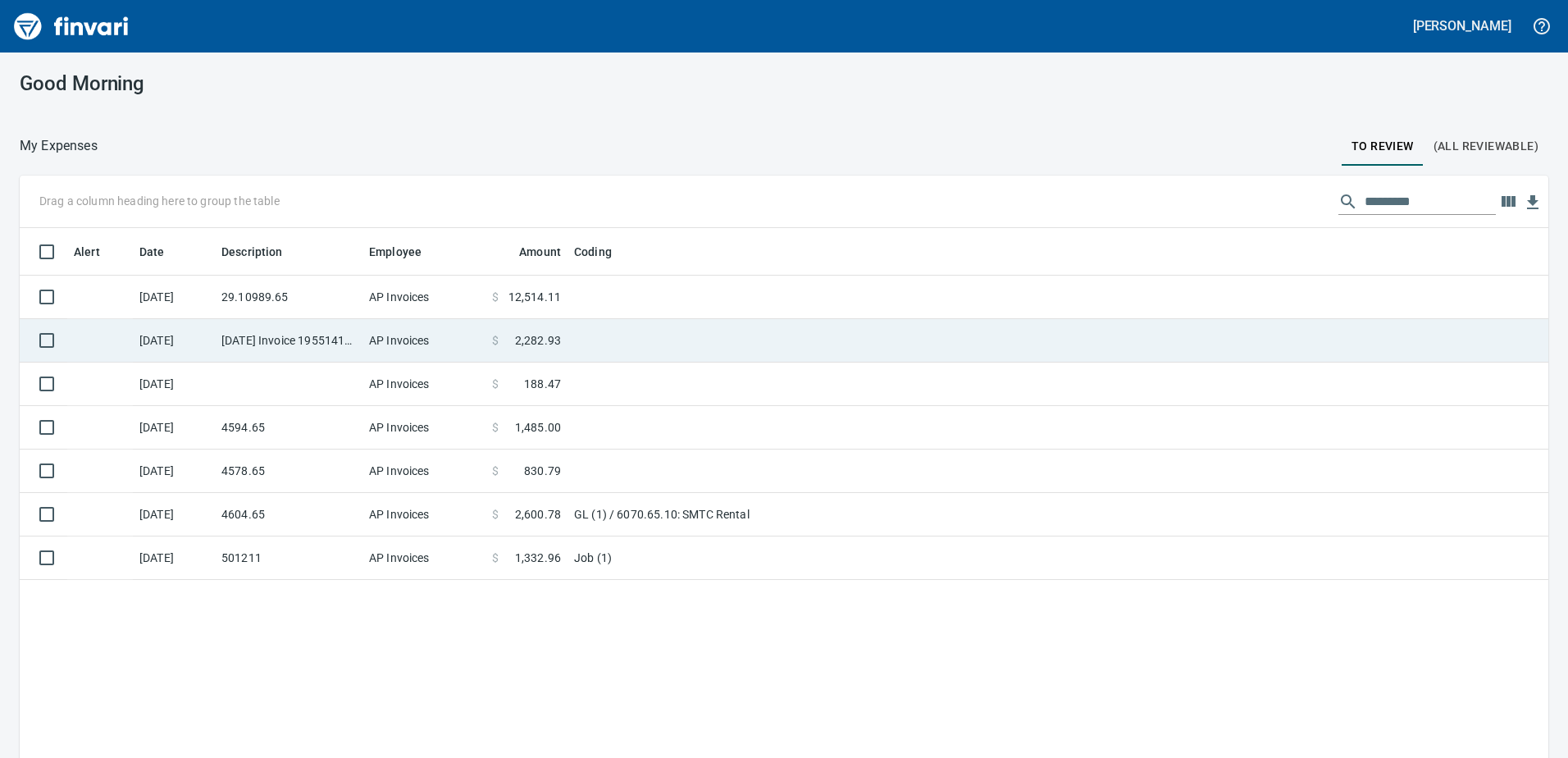
click at [264, 343] on td "[DATE] Invoice 195514110 from Uline Inc (1-24846)" at bounding box center [289, 341] width 148 height 43
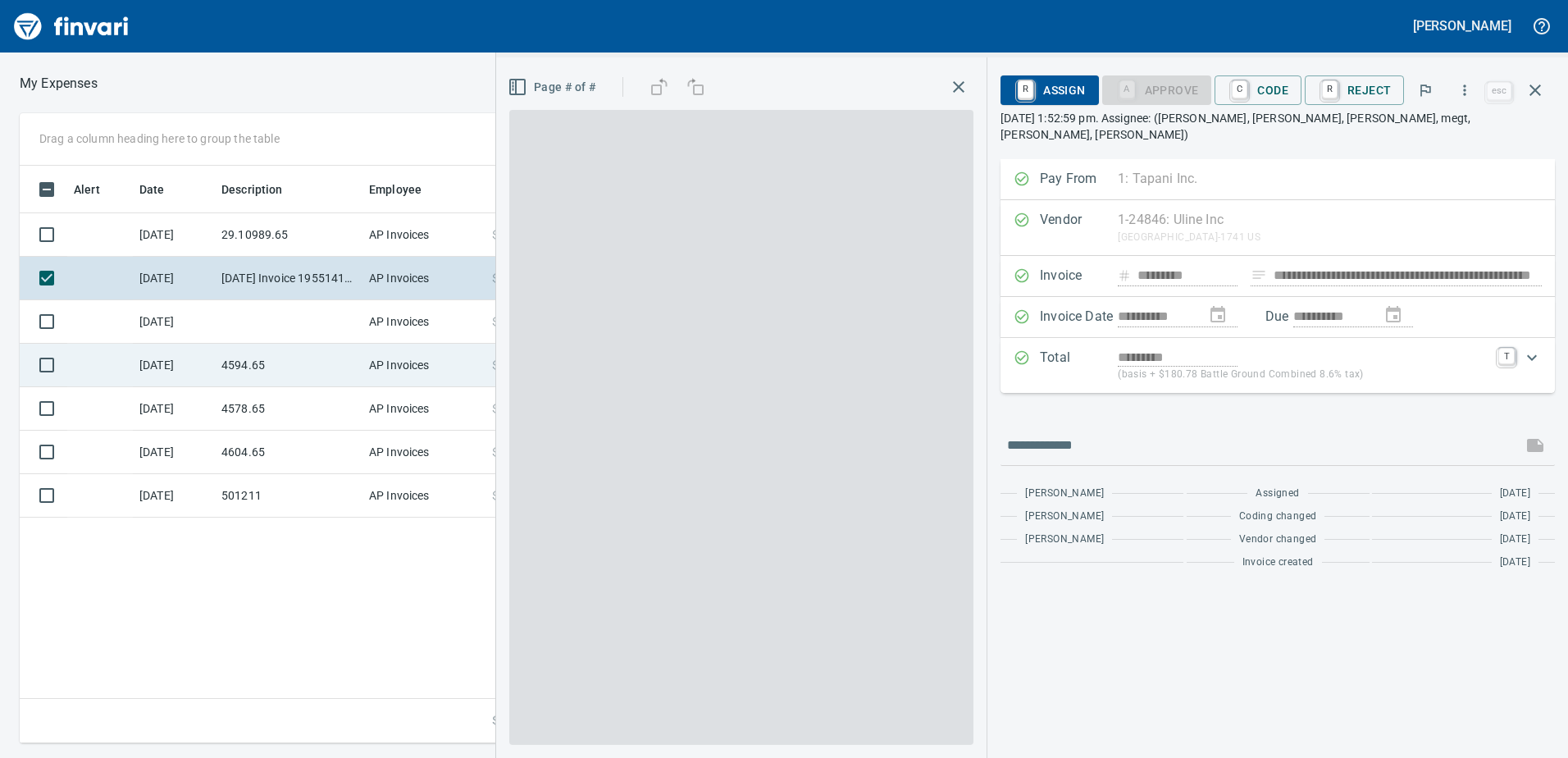
scroll to position [565, 1106]
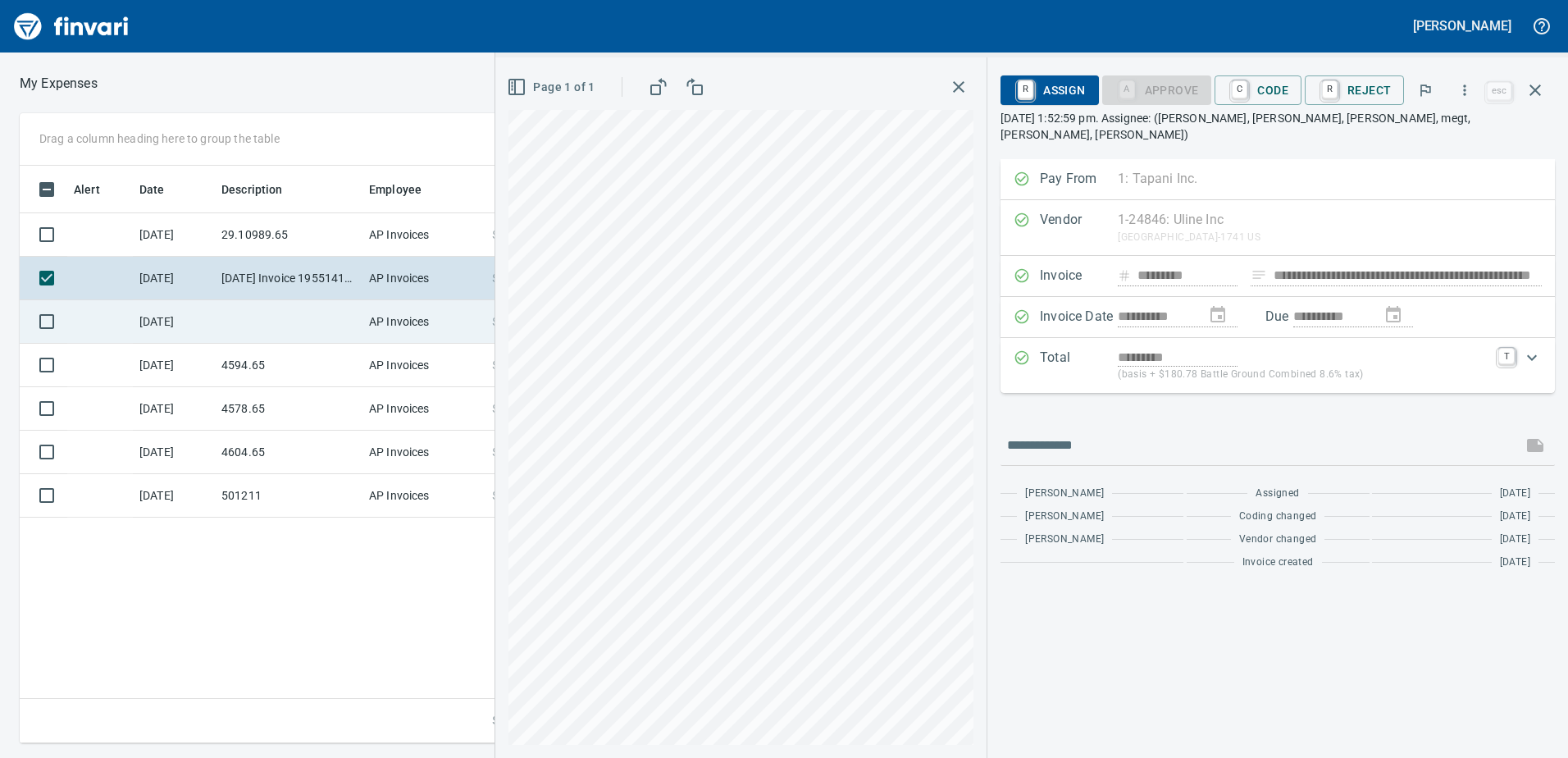
click at [215, 318] on td at bounding box center [289, 322] width 148 height 43
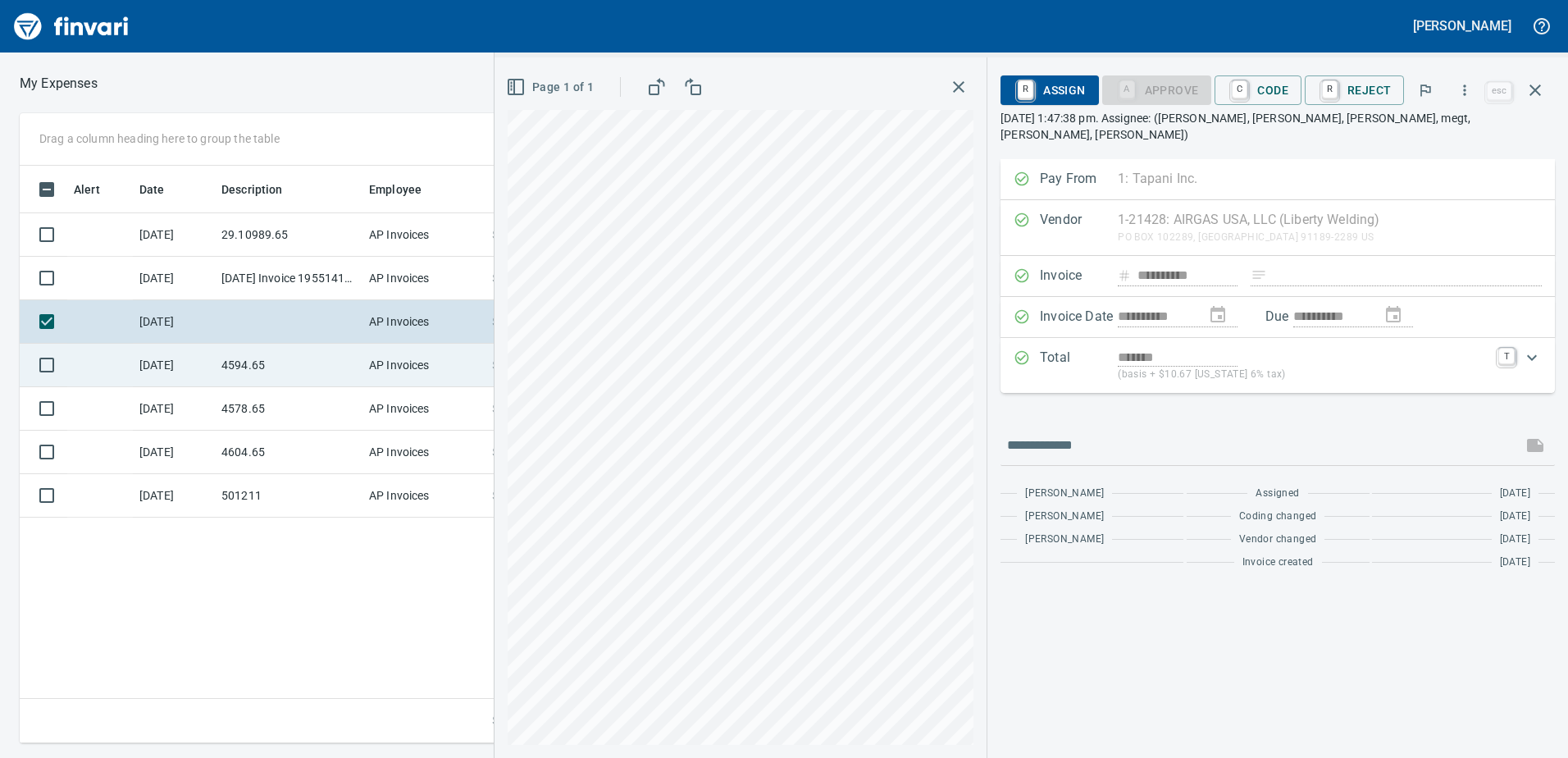
click at [275, 369] on td "4594.65" at bounding box center [289, 365] width 148 height 43
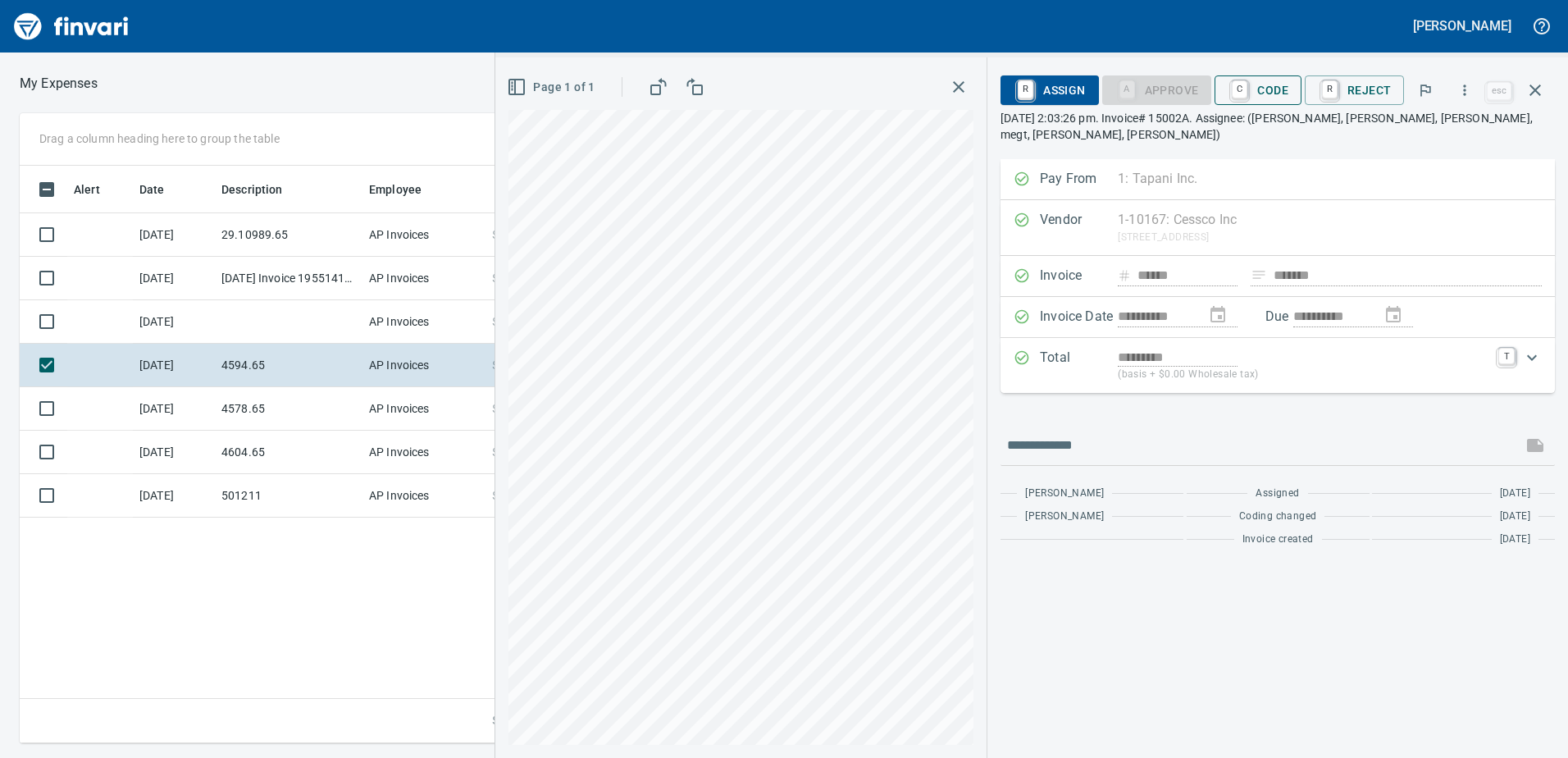
click at [1280, 97] on span "C Code" at bounding box center [1257, 90] width 61 height 28
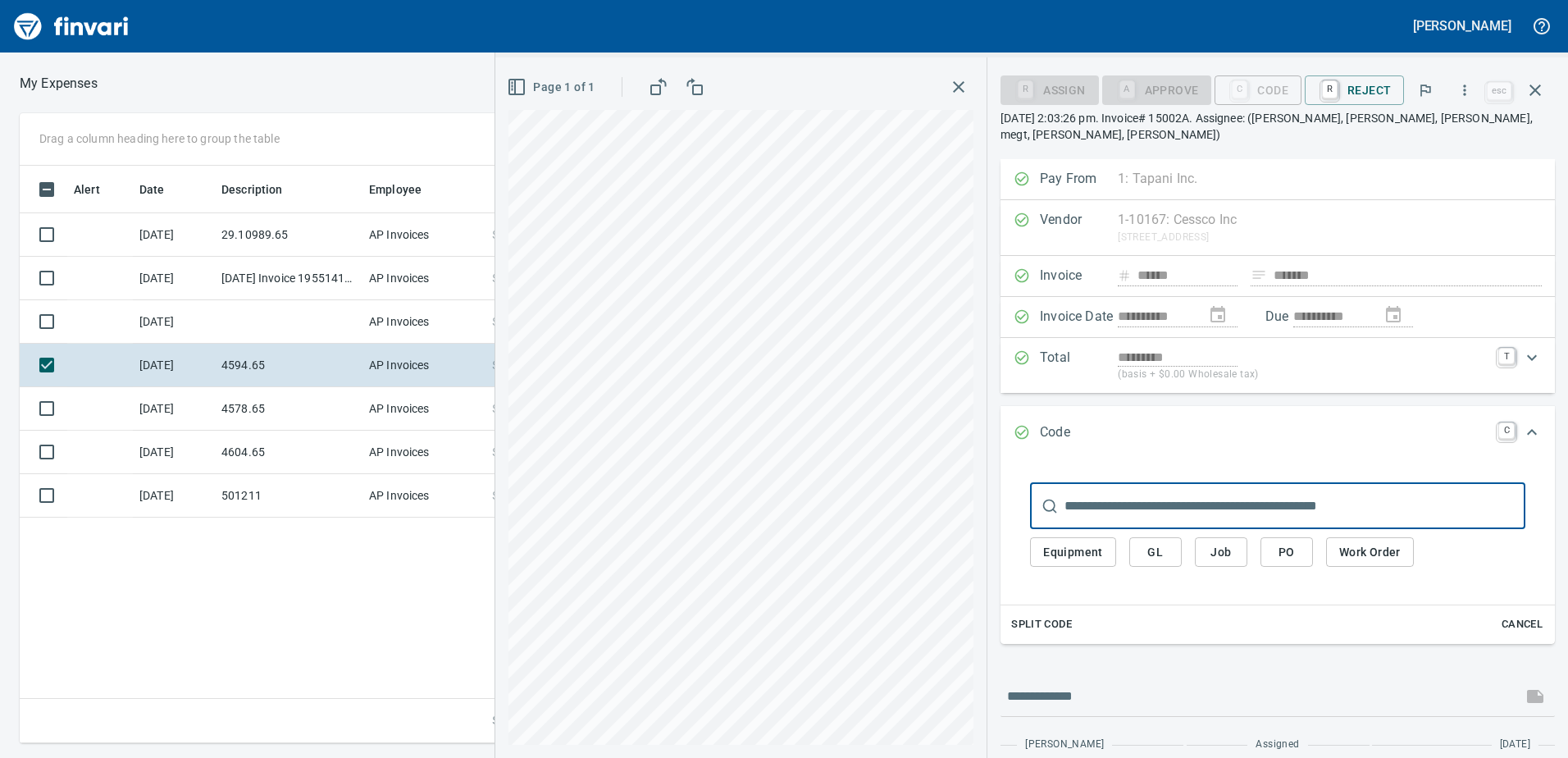
click at [1179, 537] on button "GL" at bounding box center [1155, 552] width 52 height 30
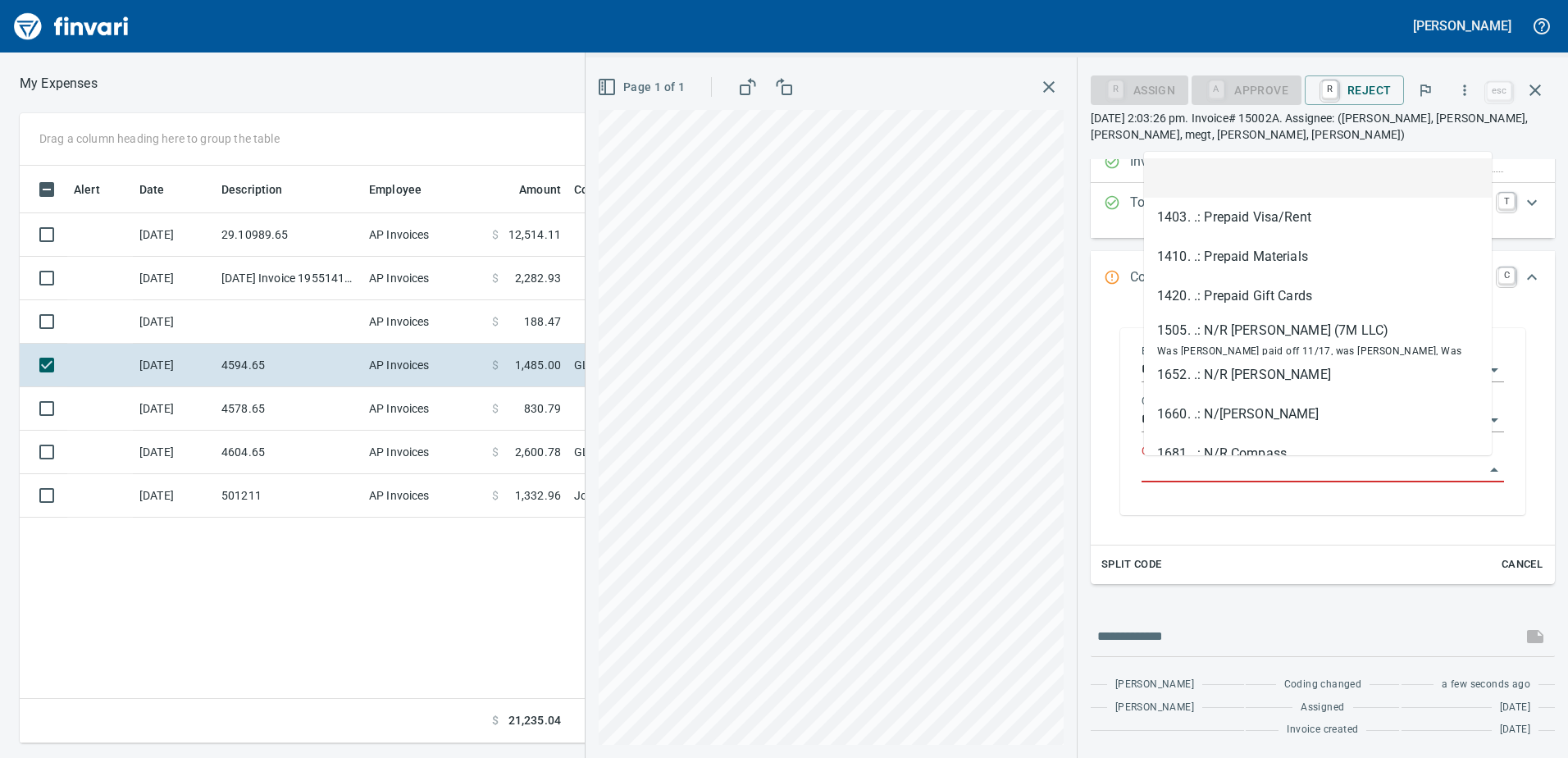
scroll to position [565, 1106]
click at [1212, 475] on input "GL Account" at bounding box center [1313, 470] width 342 height 23
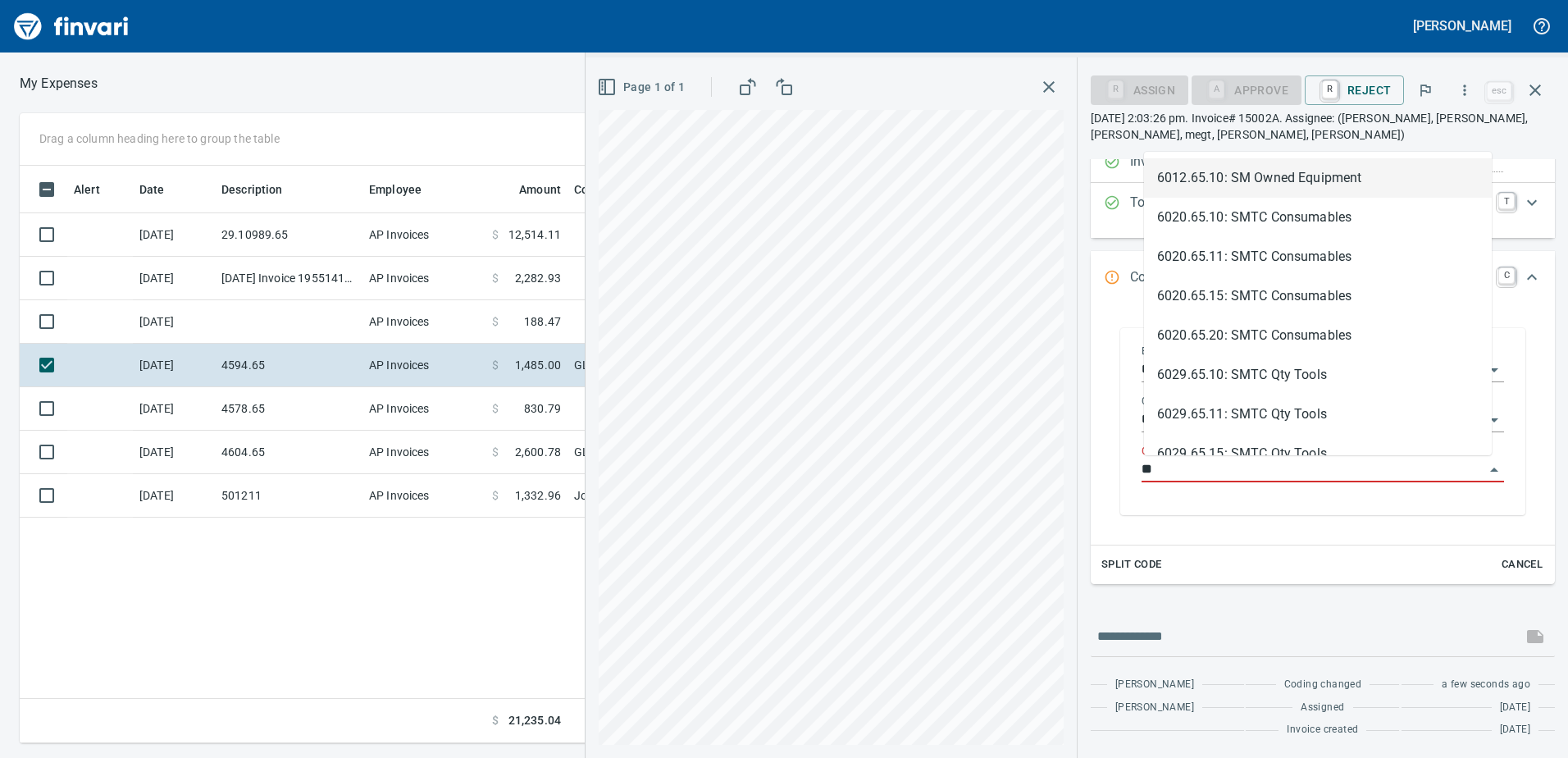
type input "*"
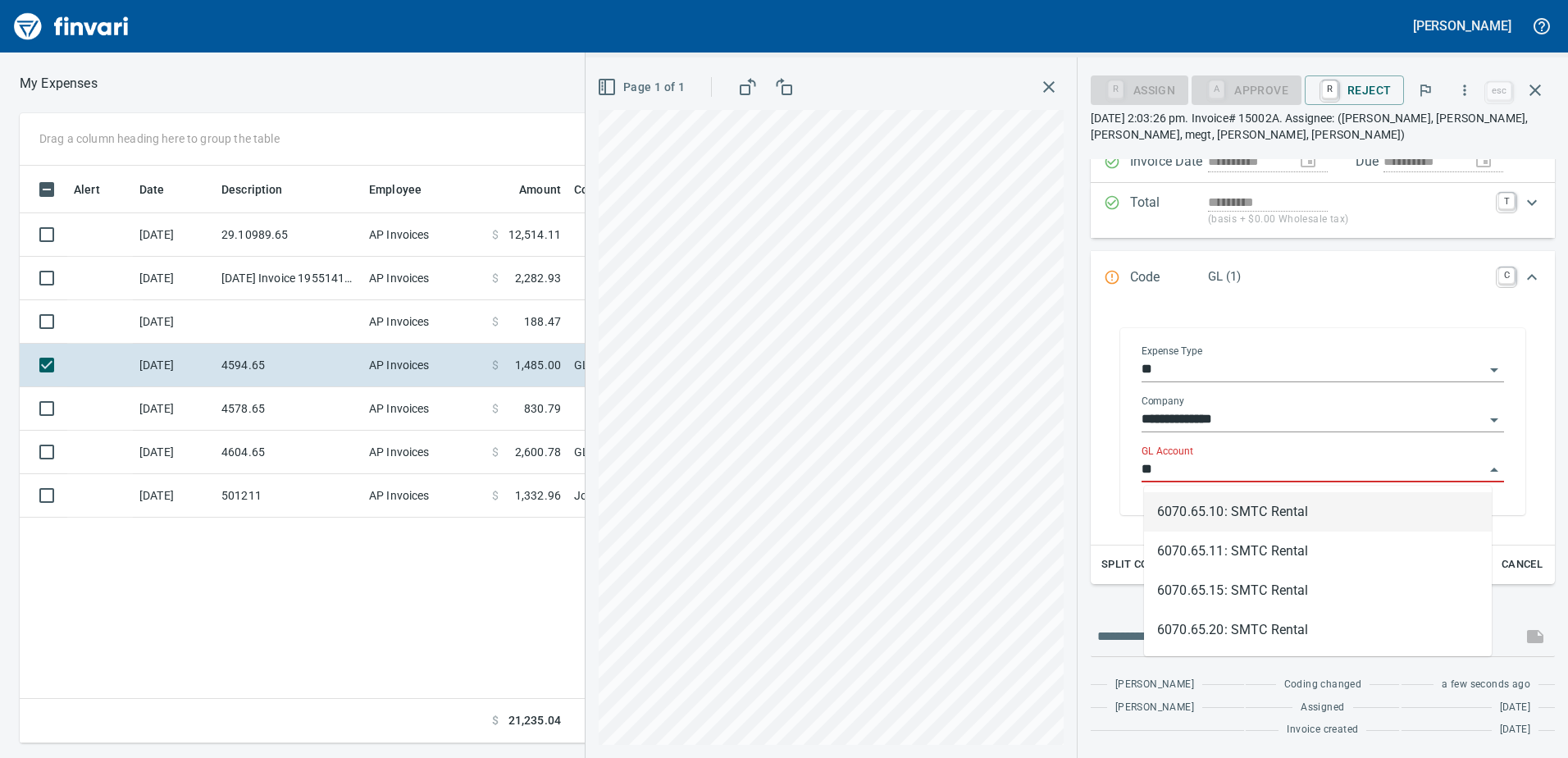
type input "*"
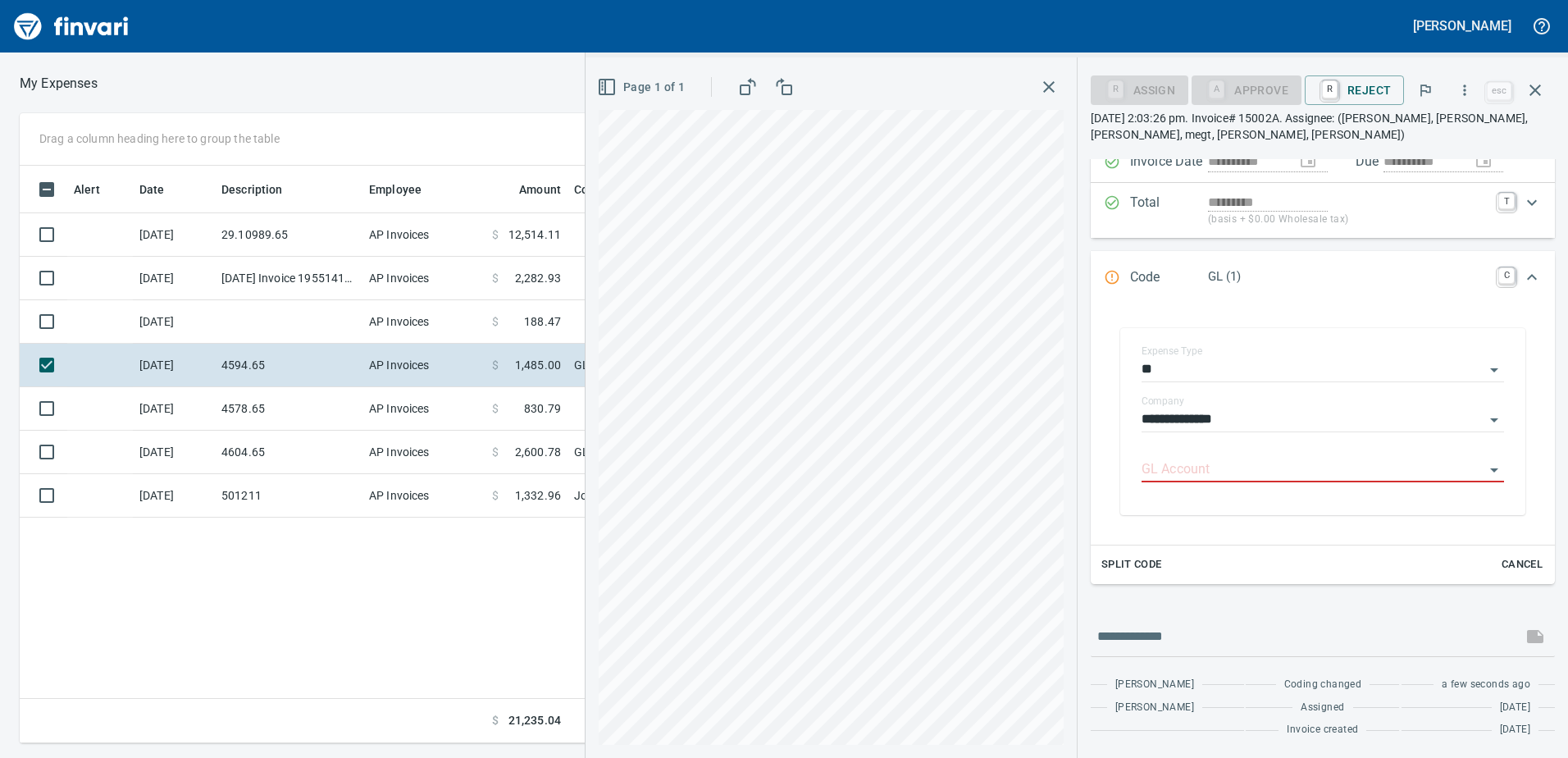
click at [1528, 255] on div "Code GL (1) C" at bounding box center [1323, 278] width 464 height 54
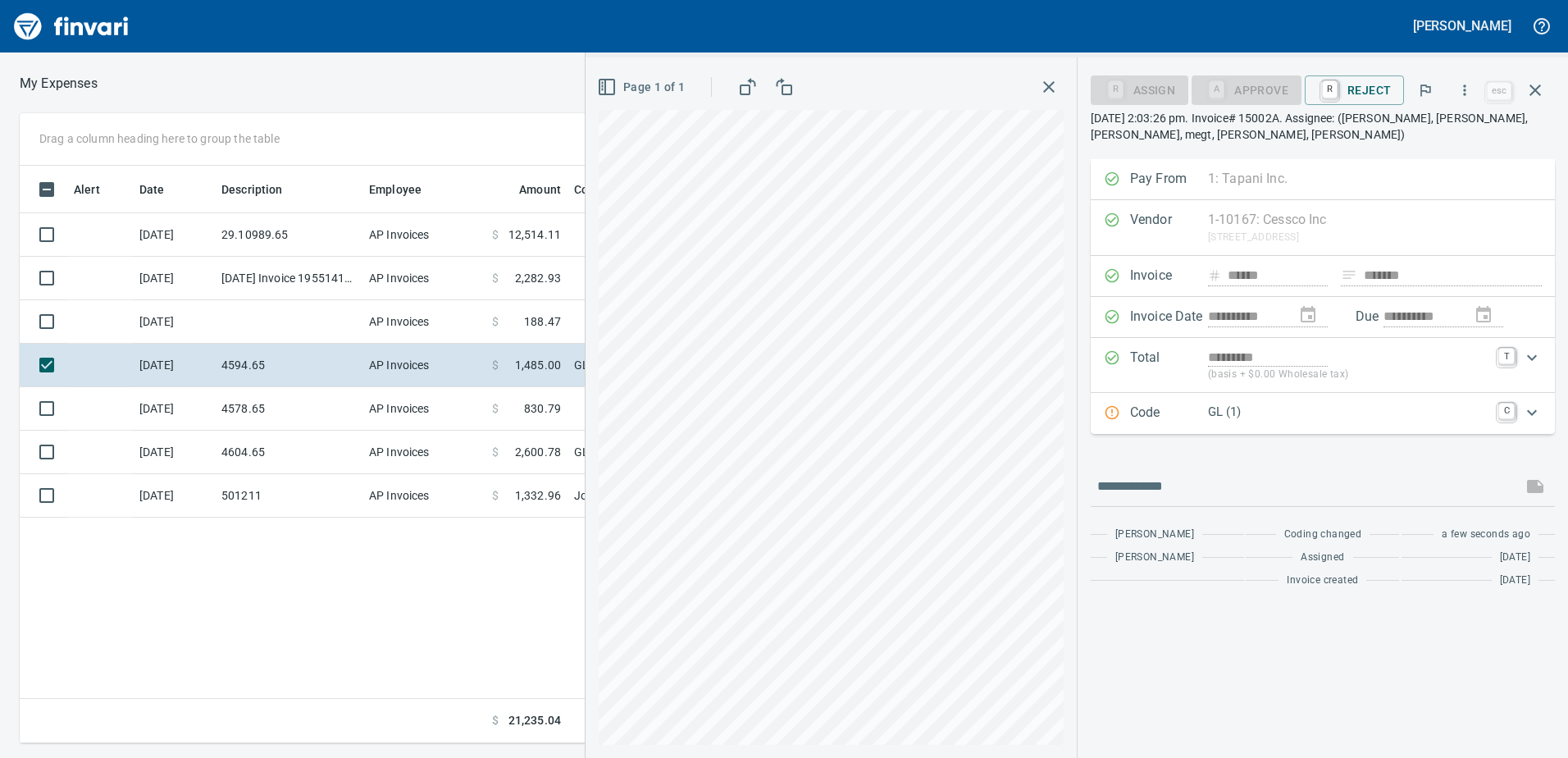
click at [1212, 402] on p "GL (1)" at bounding box center [1348, 412] width 281 height 19
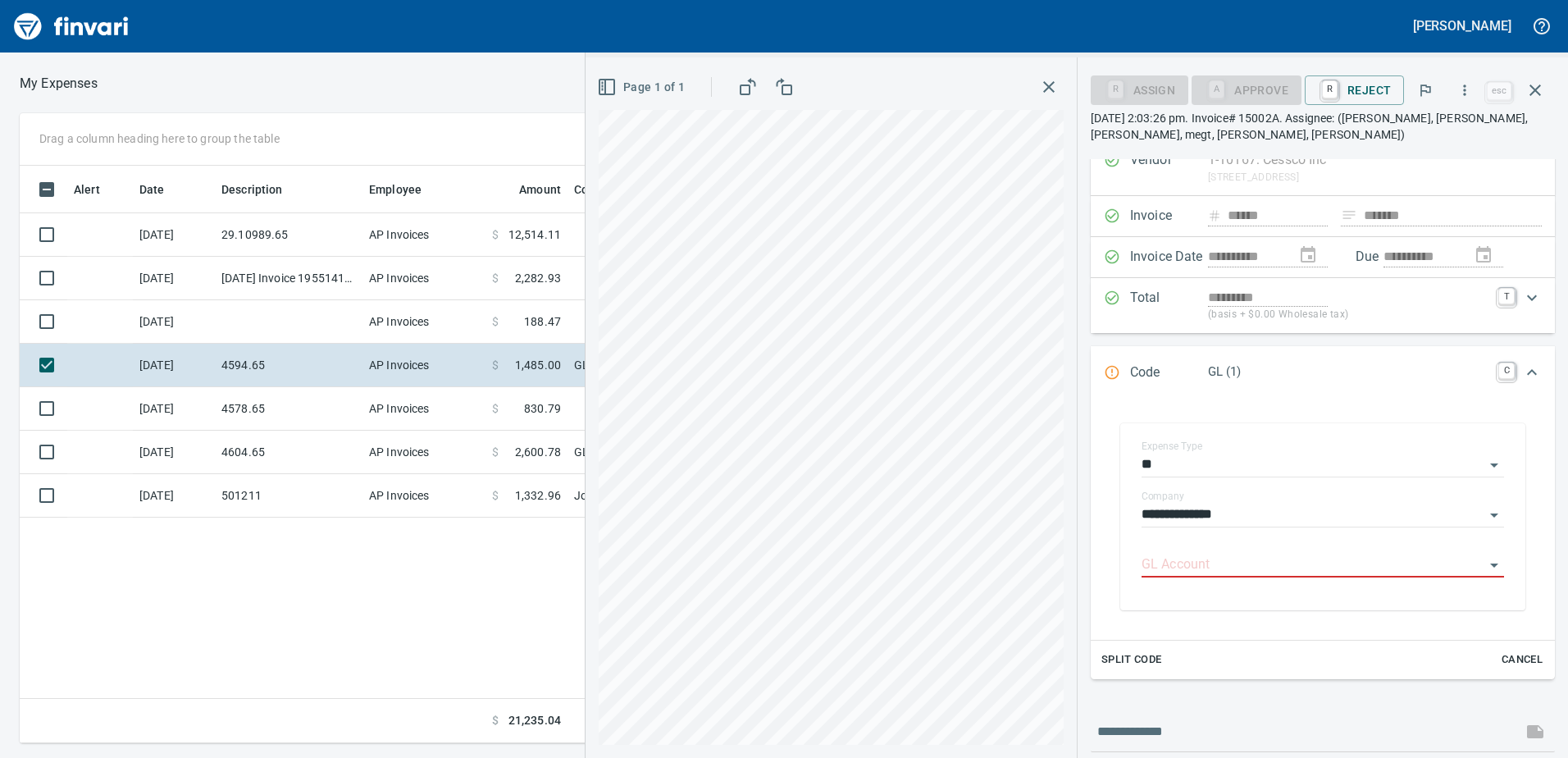
scroll to position [155, 0]
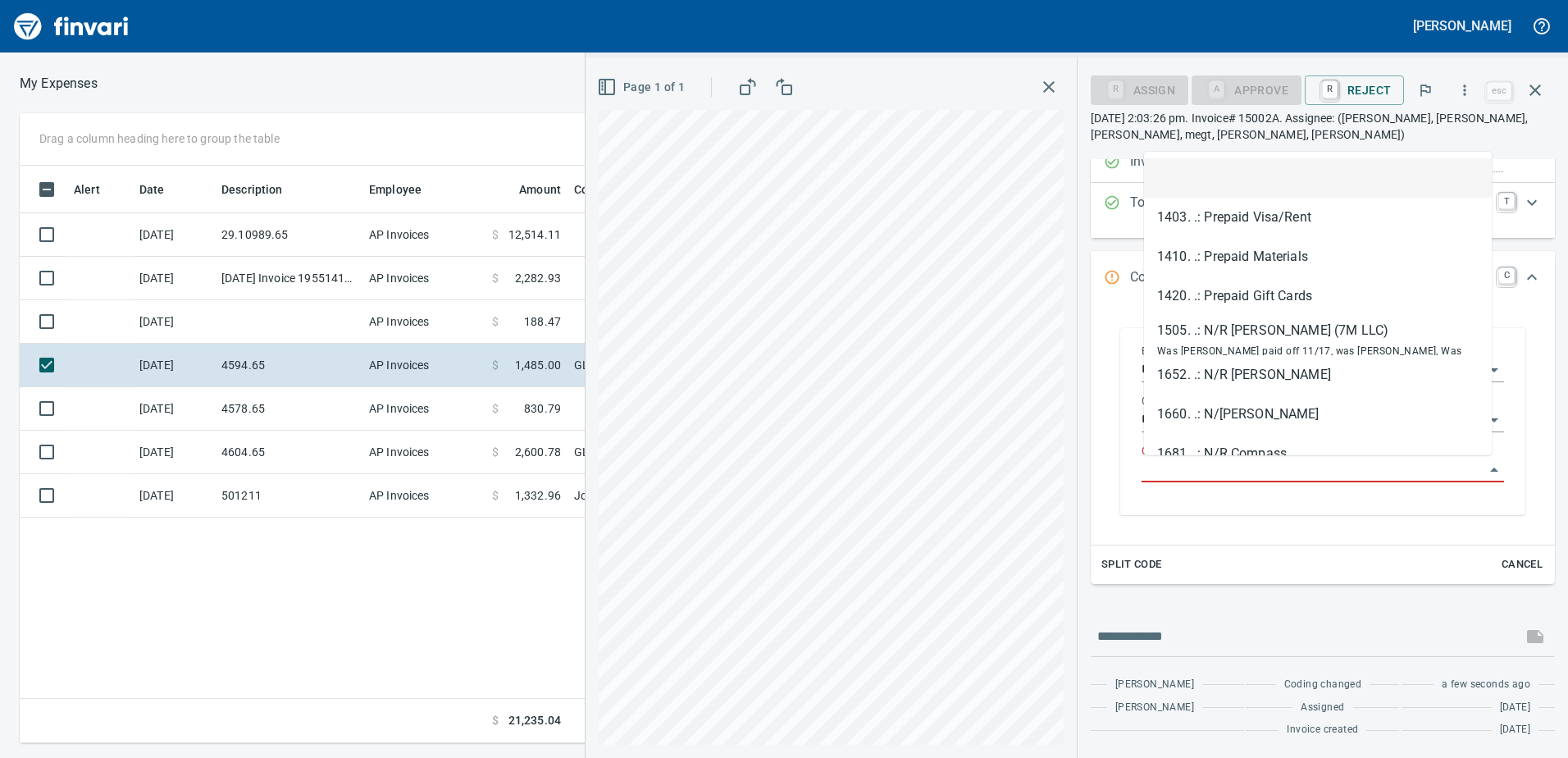
click at [1206, 465] on input "GL Account" at bounding box center [1313, 470] width 342 height 23
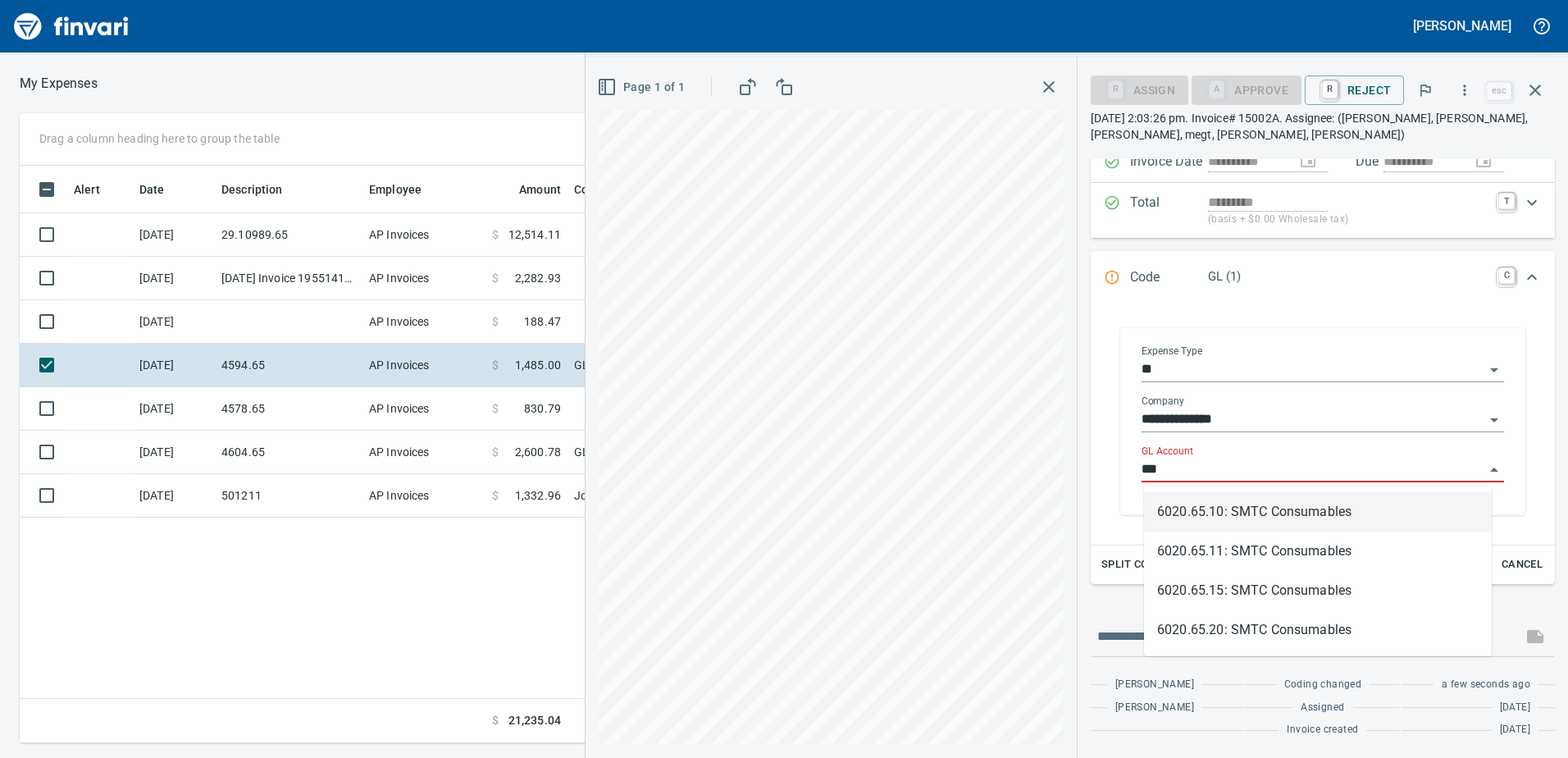
scroll to position [565, 1106]
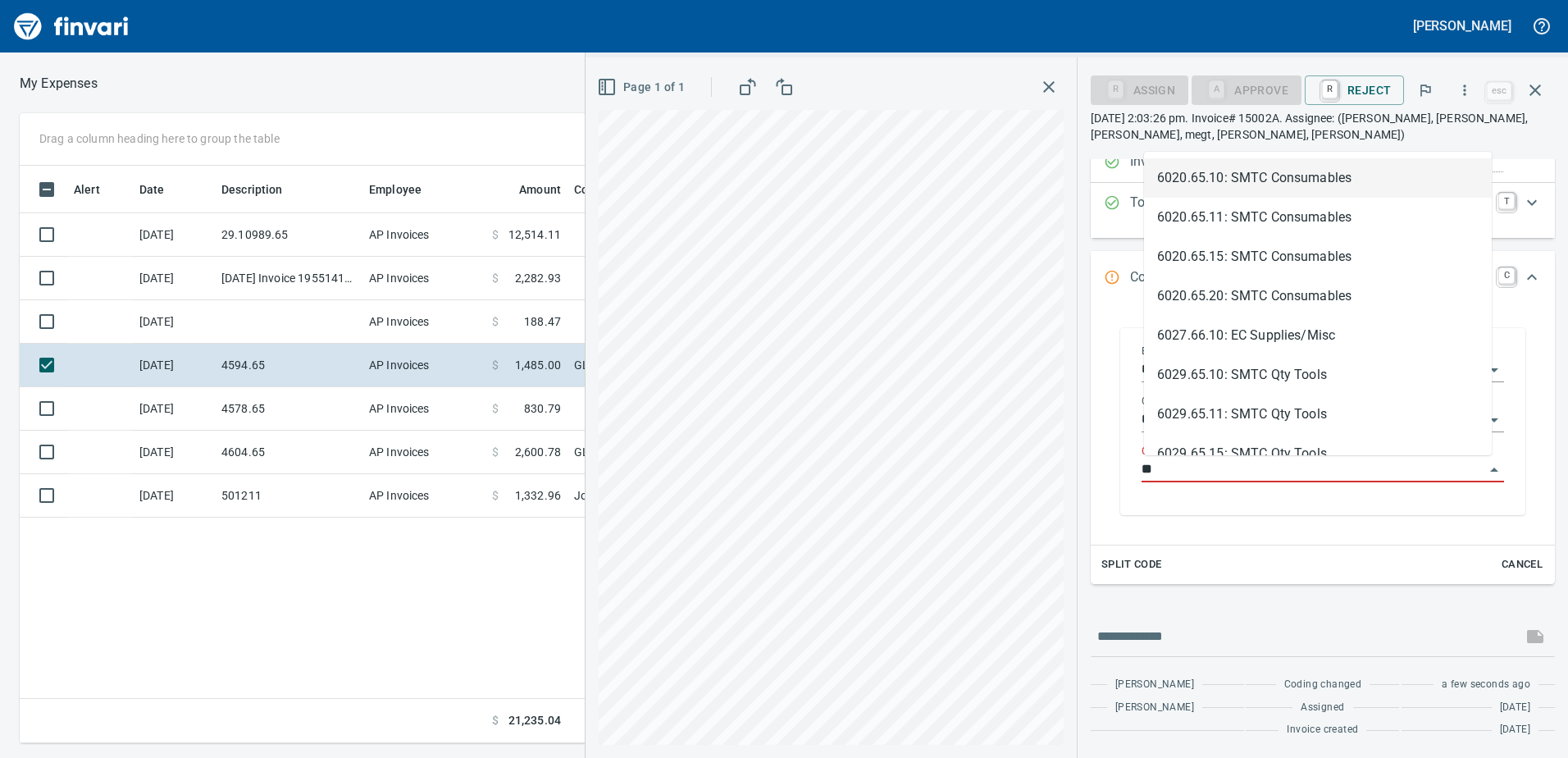
type input "*"
click at [1203, 172] on li "6050.65.10: SMTC Repair" at bounding box center [1317, 178] width 348 height 39
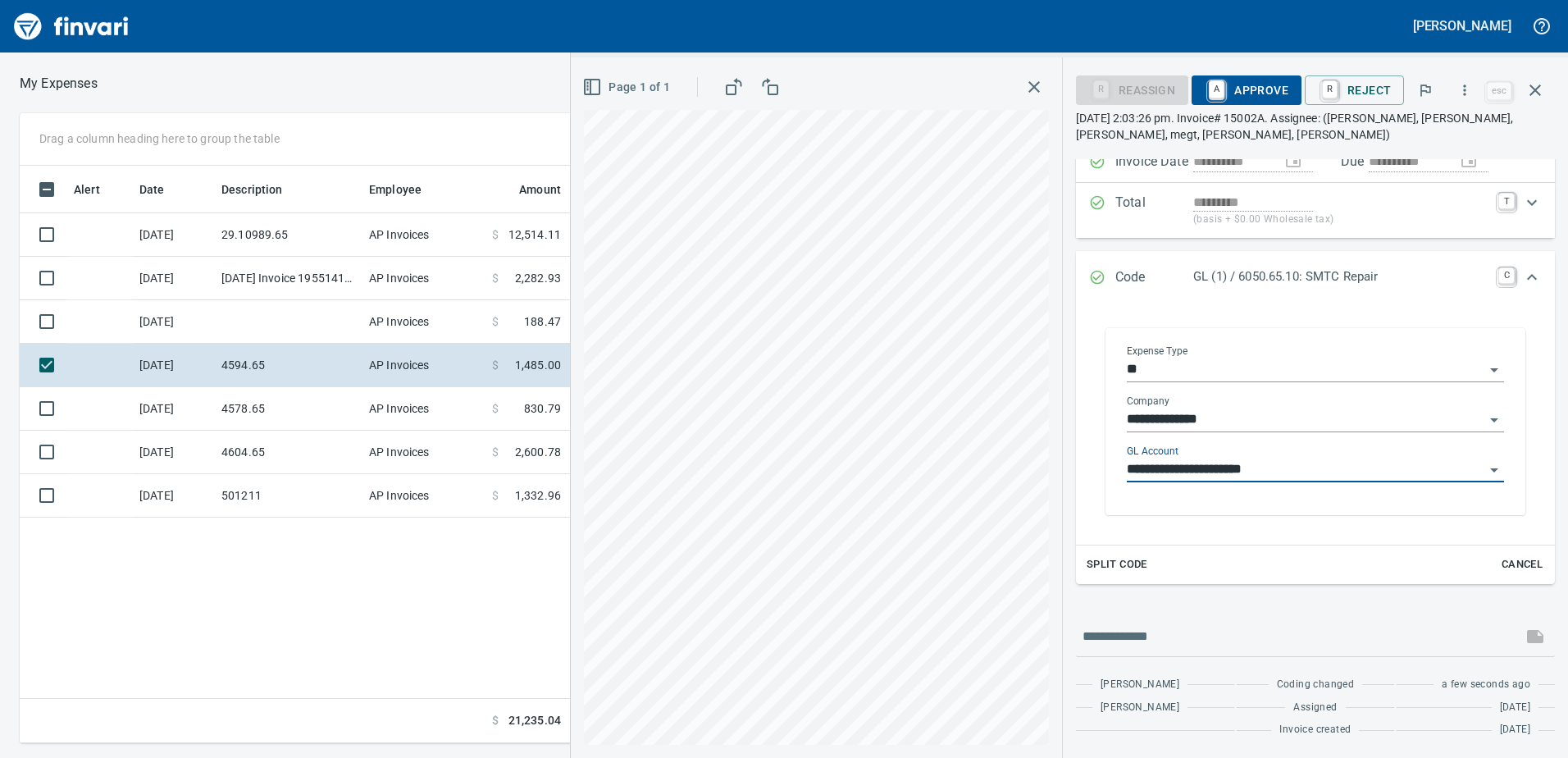
click at [1326, 473] on input "**********" at bounding box center [1305, 470] width 357 height 23
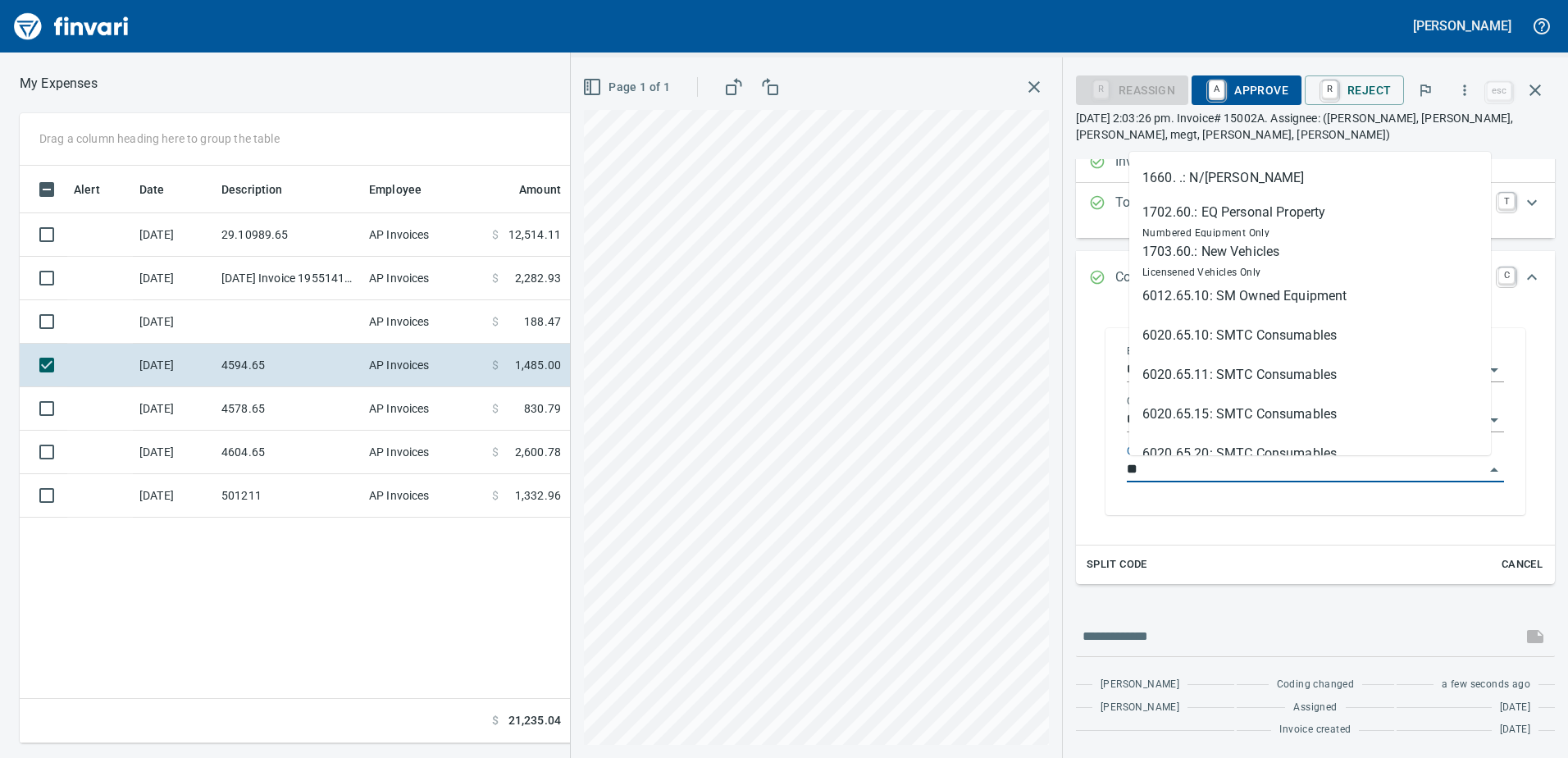
scroll to position [565, 1094]
type input "*"
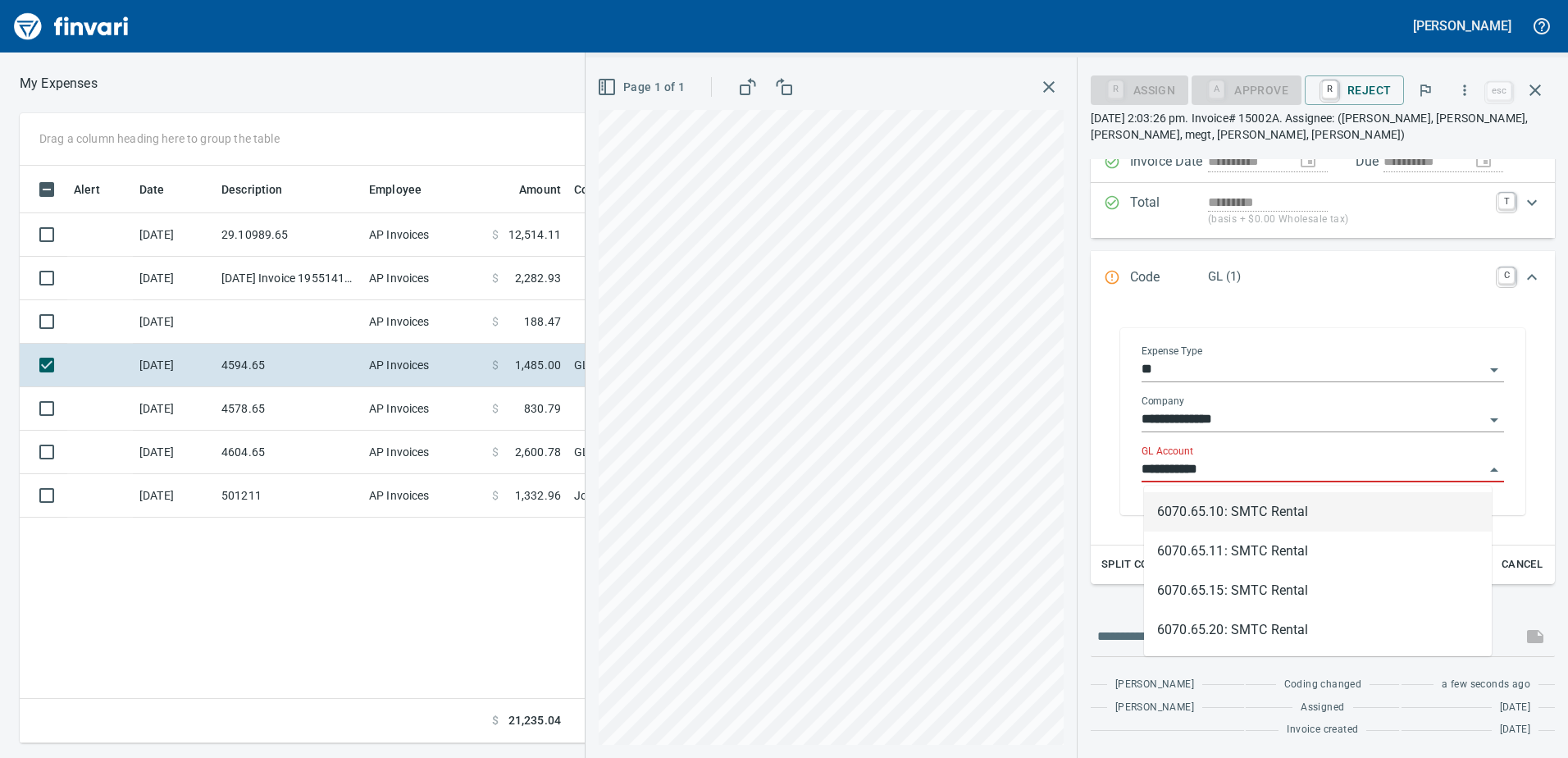
scroll to position [565, 1106]
click at [1261, 518] on li "6070.65.10: SMTC Rental" at bounding box center [1317, 512] width 348 height 39
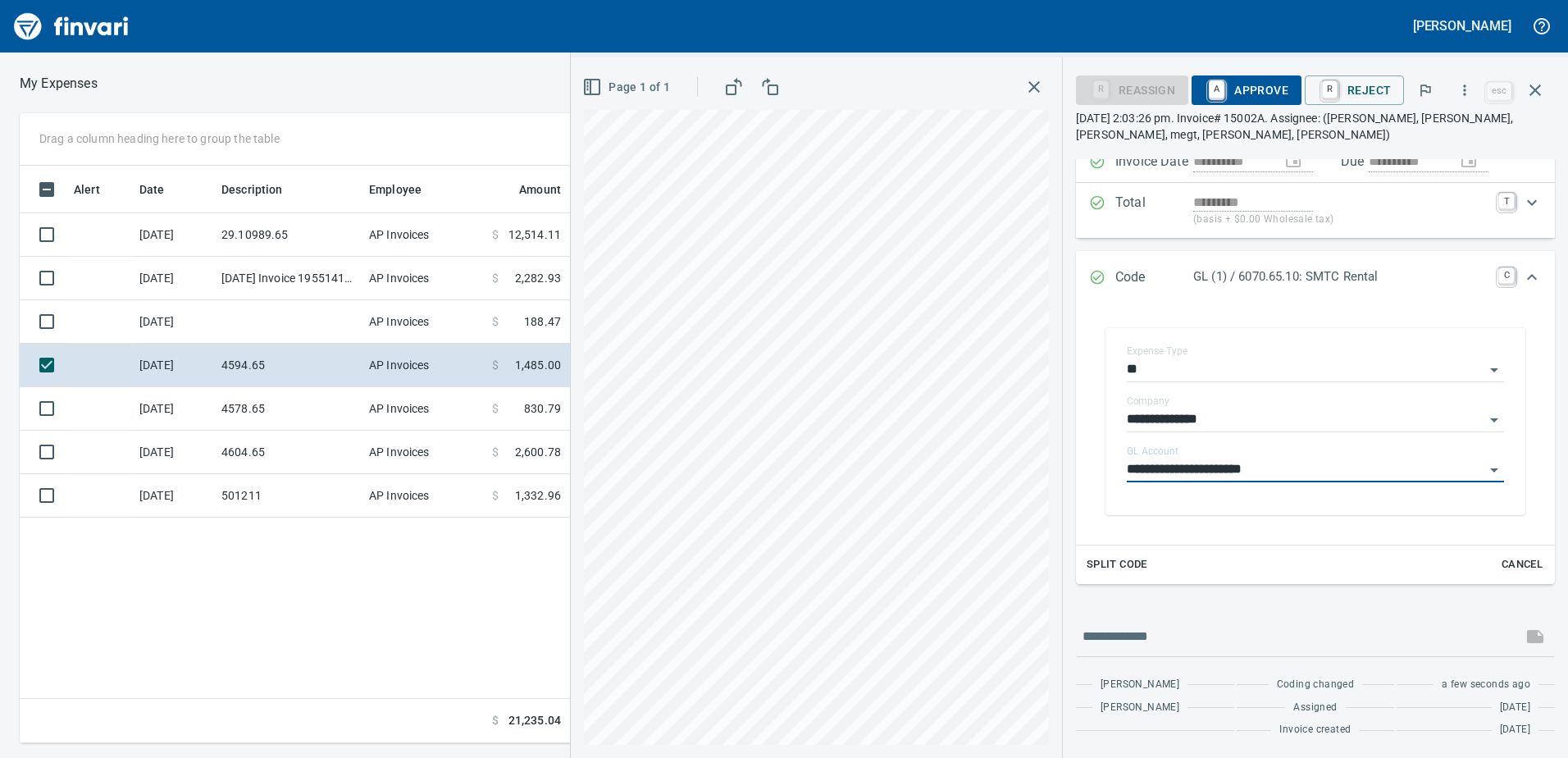
type input "**********"
click at [1524, 275] on icon "Expand" at bounding box center [1531, 277] width 20 height 20
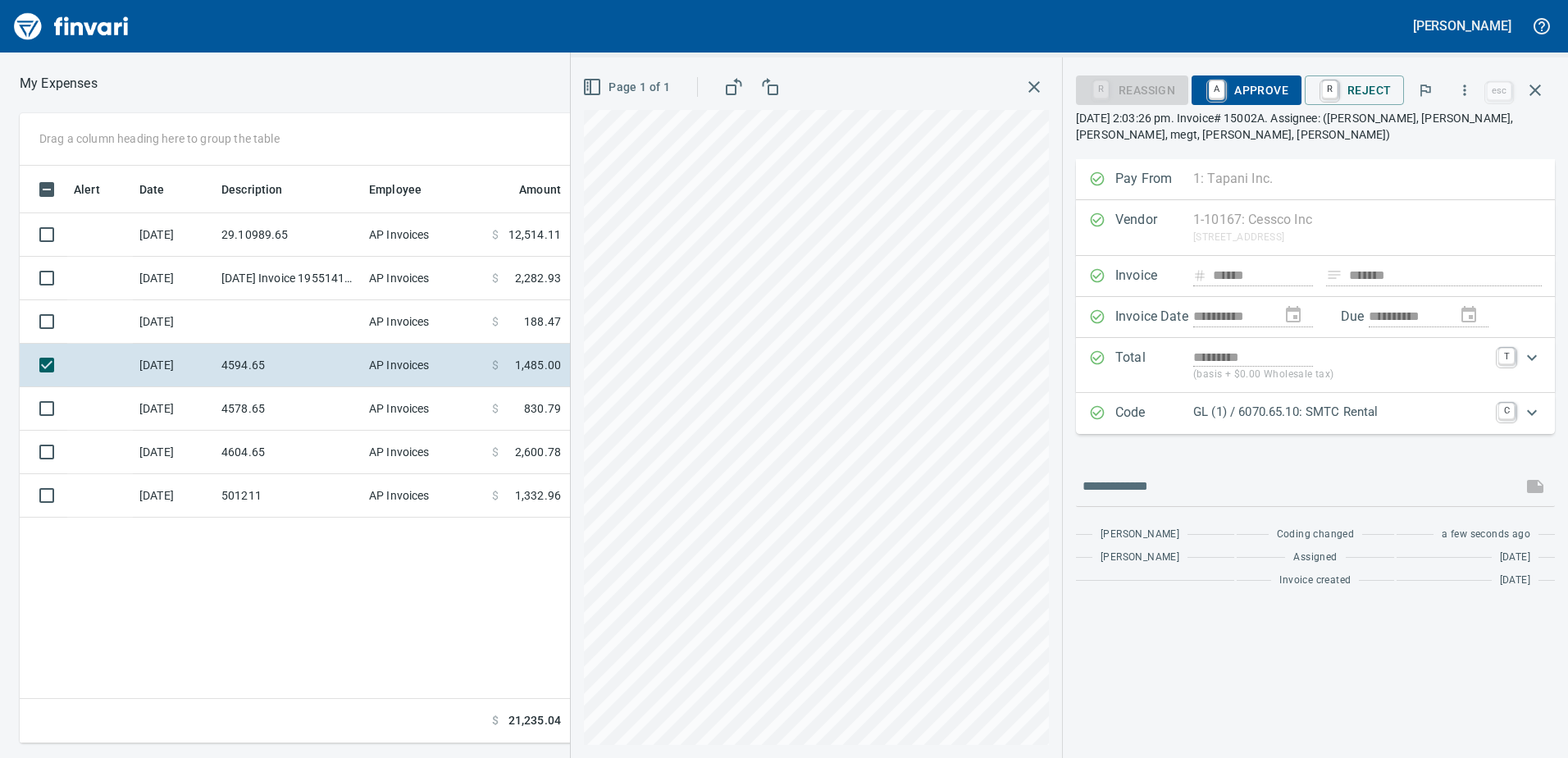
scroll to position [0, 0]
click at [727, 92] on div "Page 1 of 1" at bounding box center [816, 407] width 491 height 700
click at [1119, 757] on html "**********" at bounding box center [784, 379] width 1568 height 758
click at [1140, 757] on html "**********" at bounding box center [784, 379] width 1568 height 758
click at [1014, 757] on html "**********" at bounding box center [784, 379] width 1568 height 758
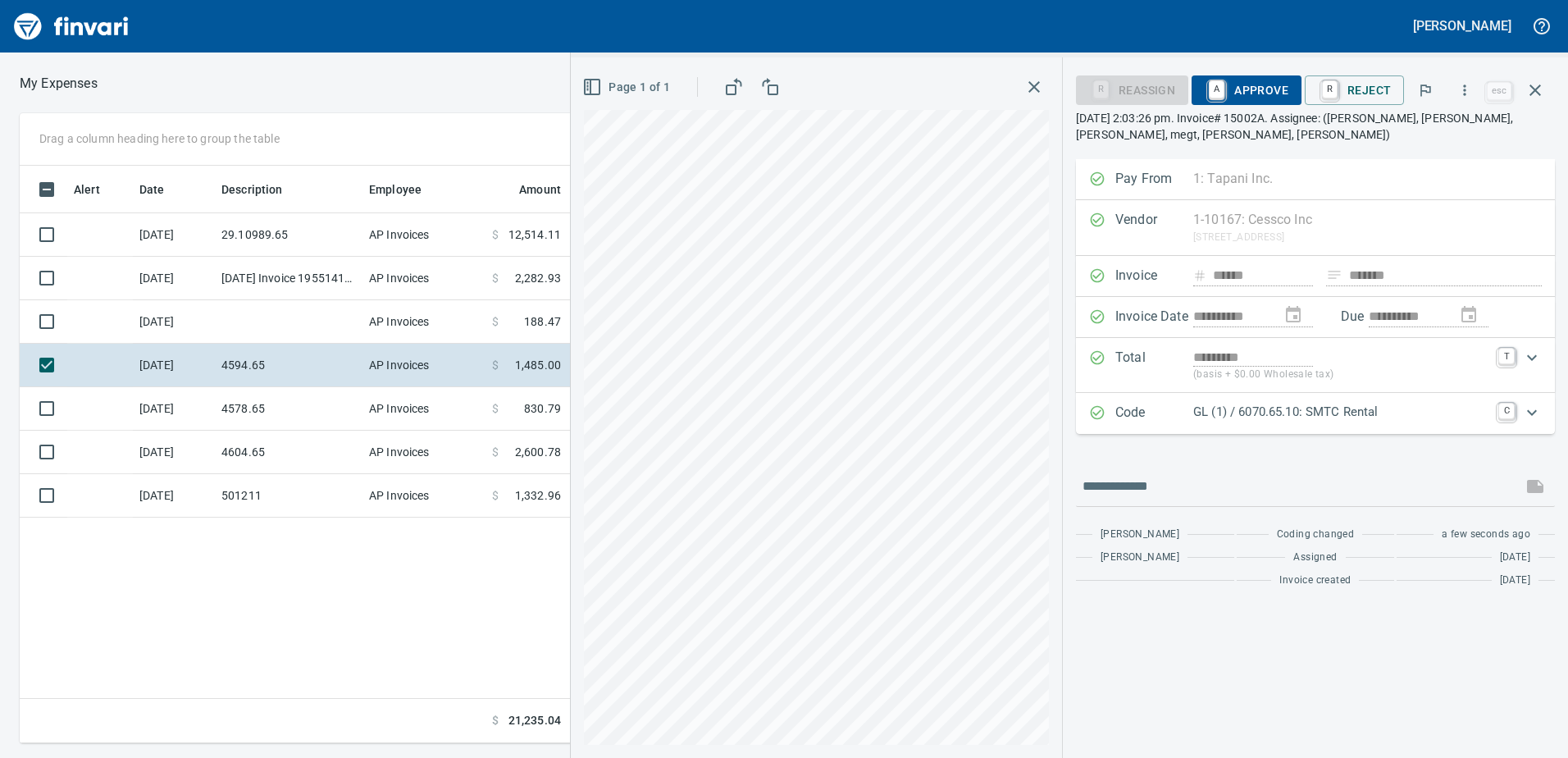
drag, startPoint x: 1247, startPoint y: 77, endPoint x: 1216, endPoint y: 249, distance: 174.8
click at [1250, 77] on span "A Approve" at bounding box center [1245, 90] width 83 height 28
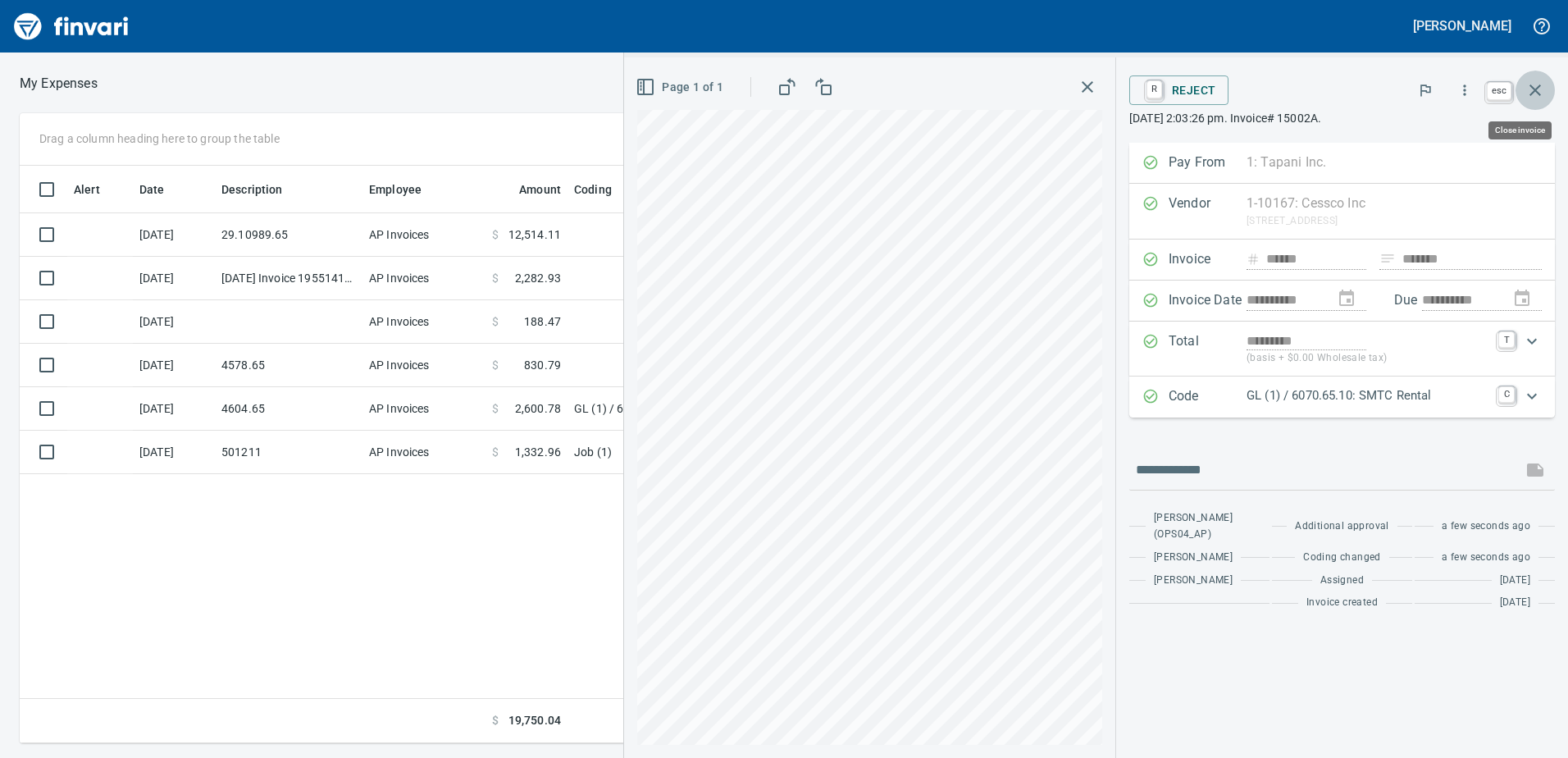
click at [1532, 90] on icon "button" at bounding box center [1534, 90] width 20 height 20
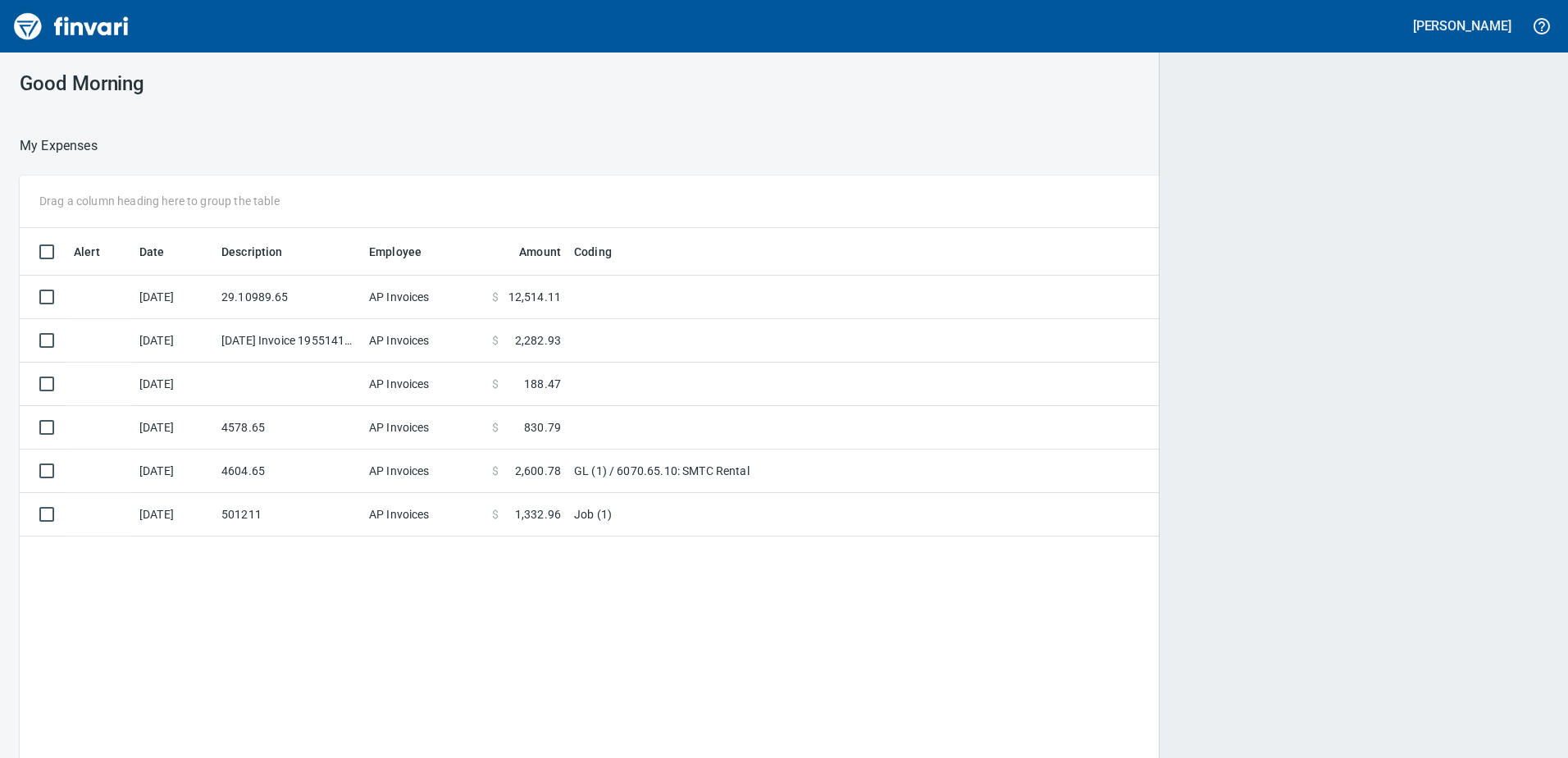
scroll to position [2, 2]
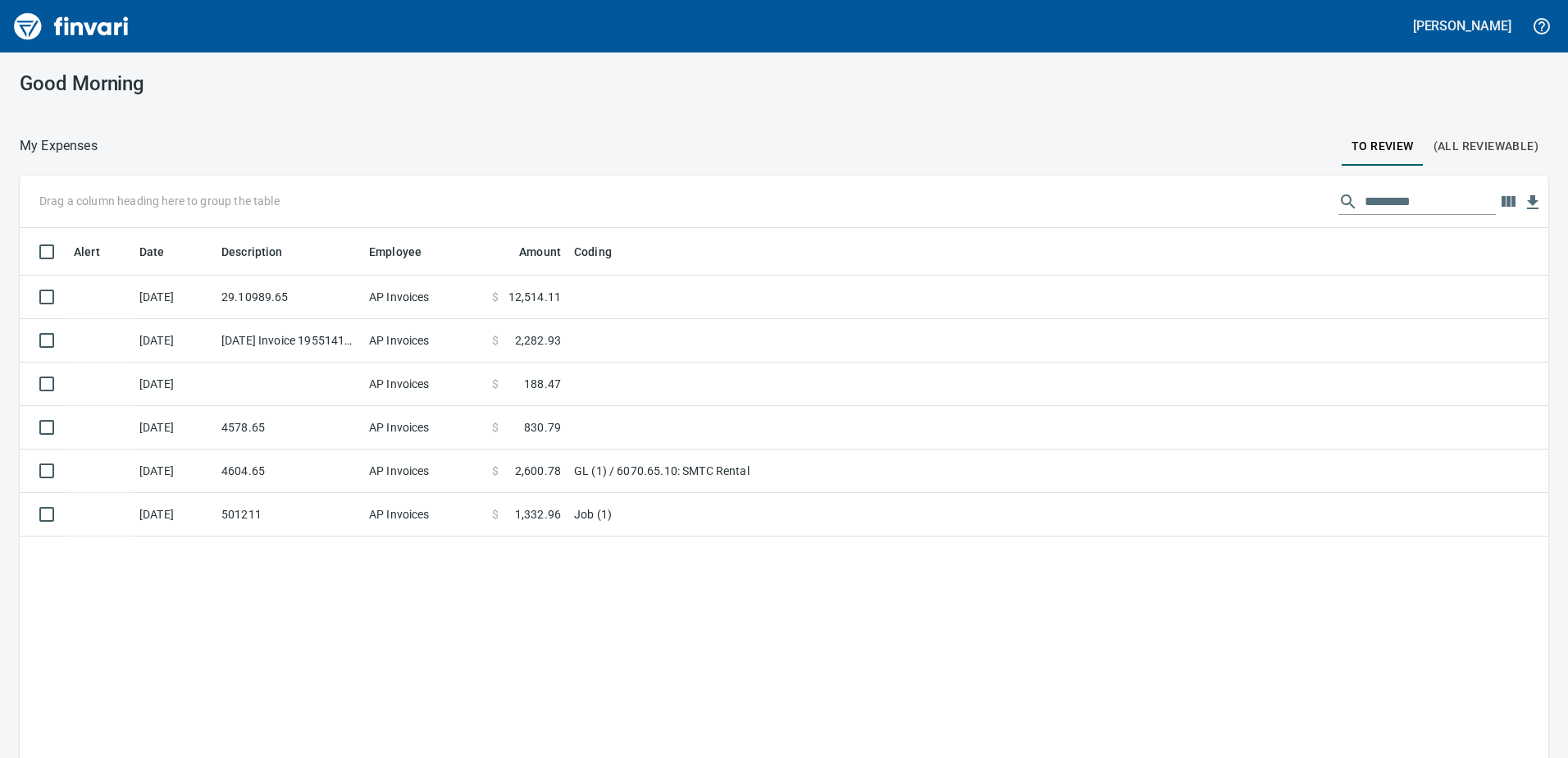
click at [352, 511] on td "501211" at bounding box center [289, 515] width 148 height 43
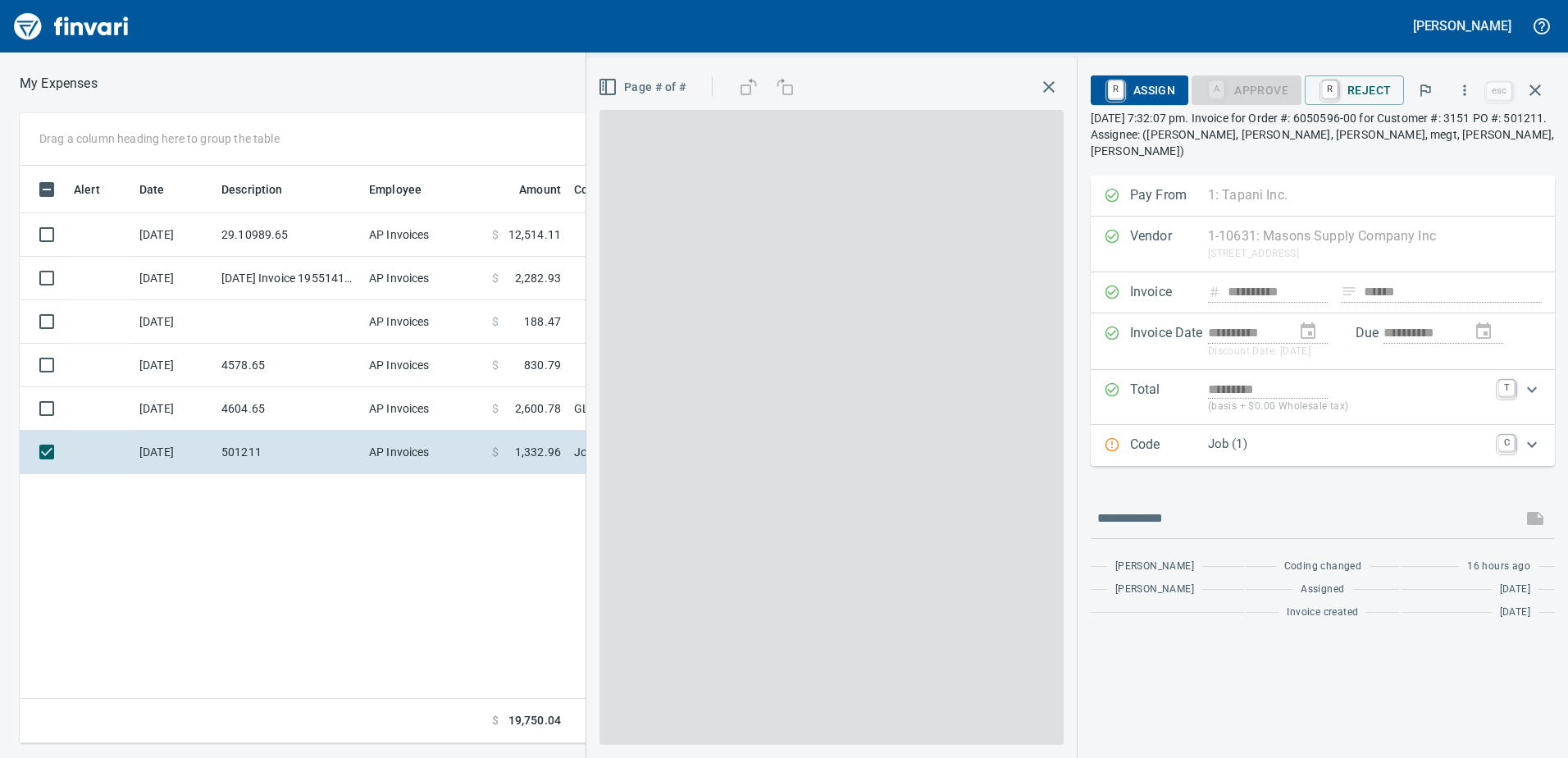
scroll to position [565, 1106]
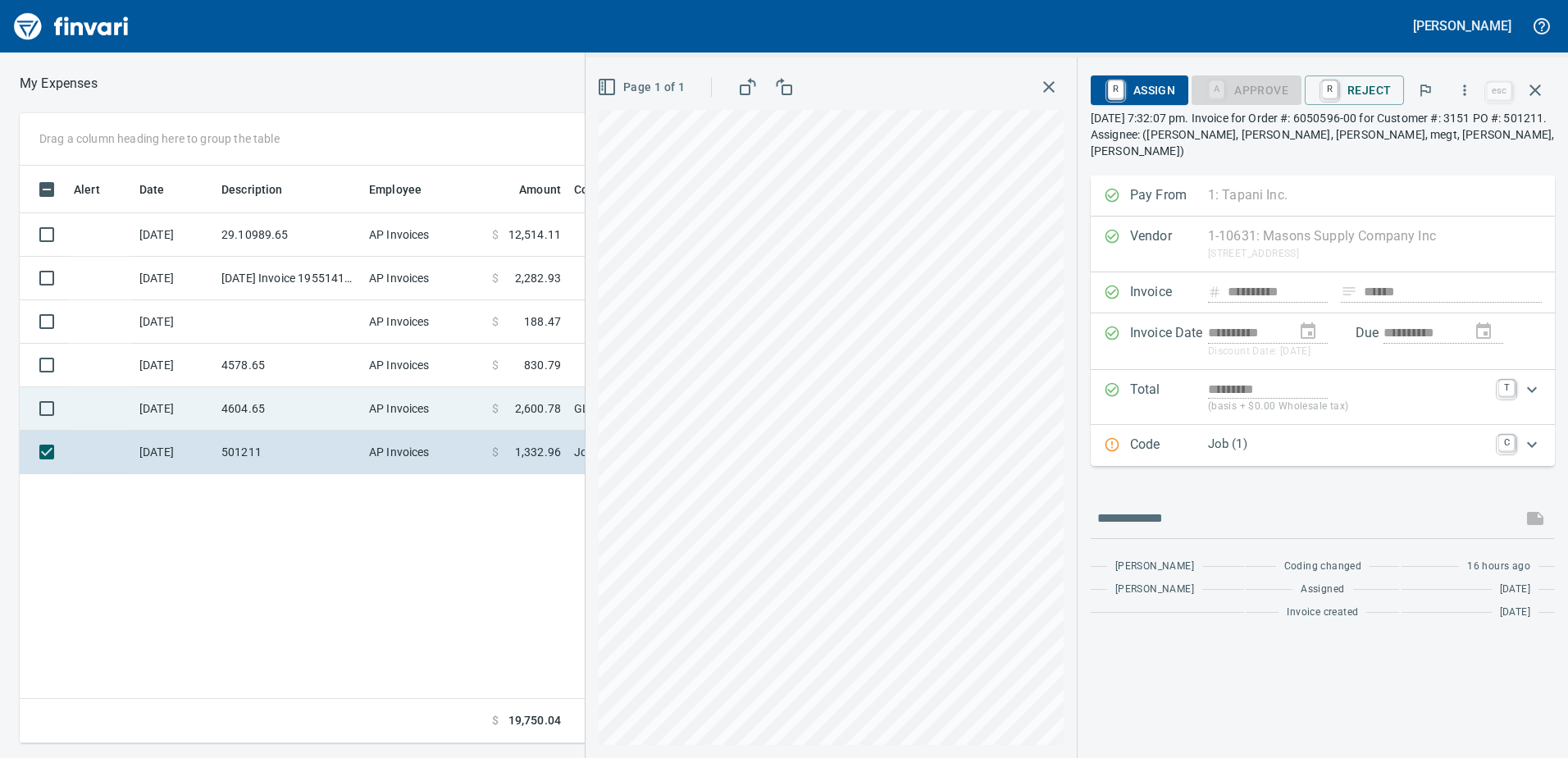
click at [298, 417] on td "4604.65" at bounding box center [289, 409] width 148 height 43
